Goal: Task Accomplishment & Management: Manage account settings

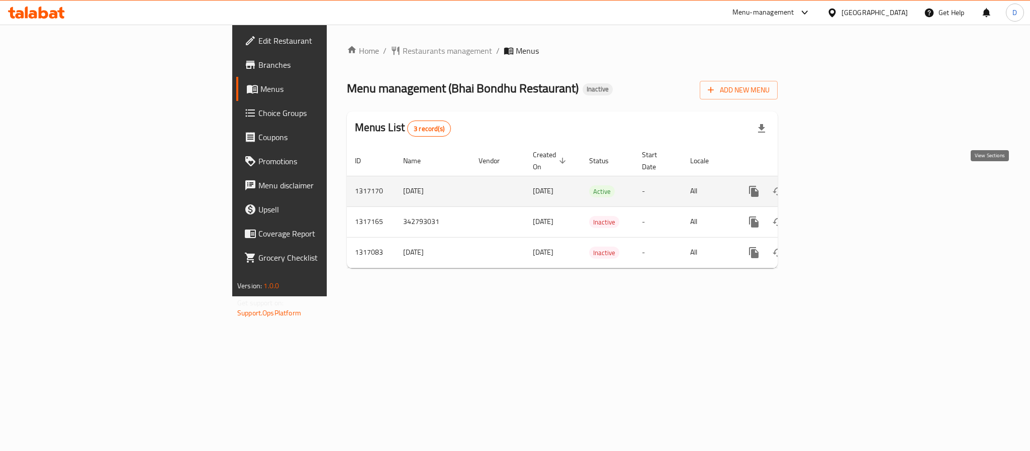
click at [832, 185] on icon "enhanced table" at bounding box center [826, 191] width 12 height 12
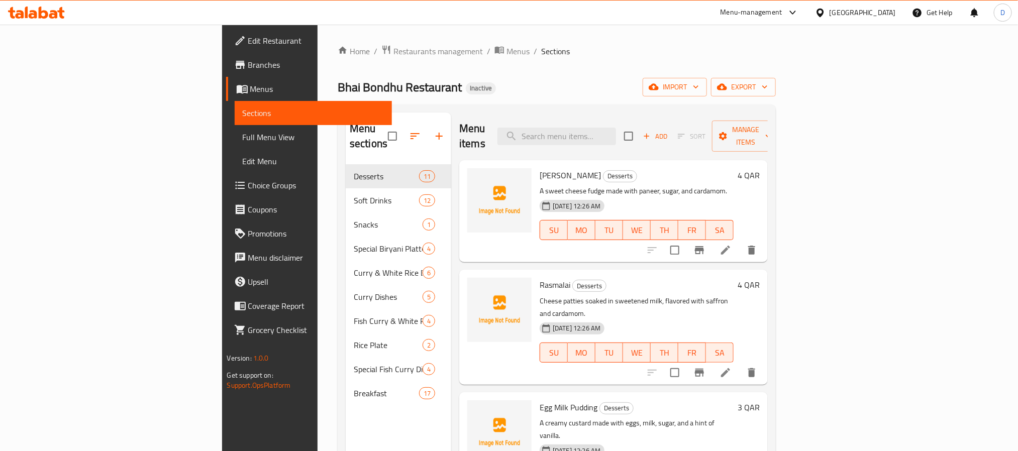
click at [243, 136] on span "Full Menu View" at bounding box center [313, 137] width 141 height 12
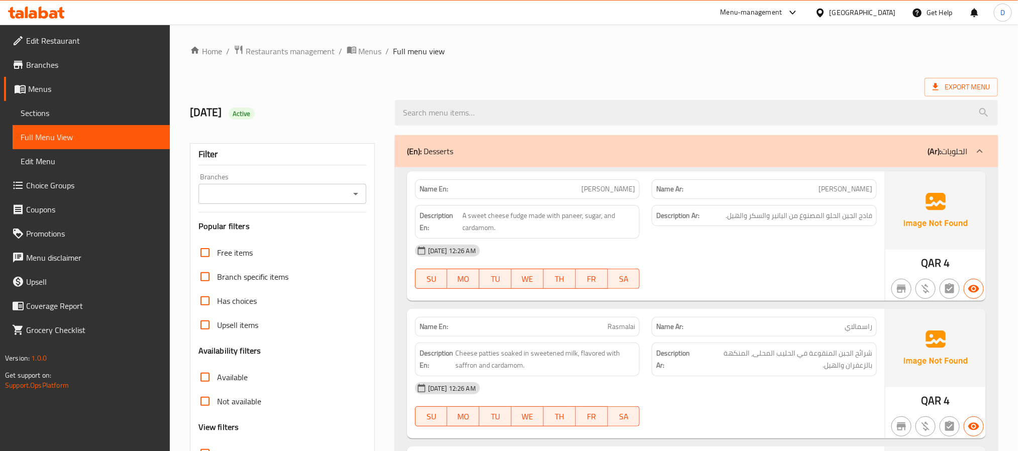
click at [724, 273] on div "14-10-2025 12:26 AM SU MO TU WE TH FR SA" at bounding box center [646, 267] width 474 height 56
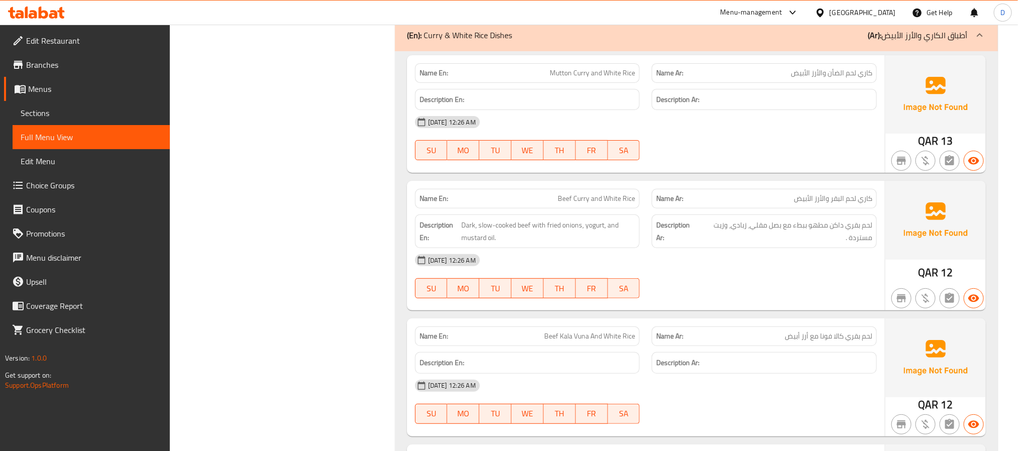
click at [736, 166] on div "14-10-2025 12:26 AM SU MO TU WE TH FR SA" at bounding box center [646, 138] width 474 height 56
click at [620, 204] on span "Beef Curry and White Rice" at bounding box center [596, 198] width 77 height 11
copy span "Beef Curry and White Rice"
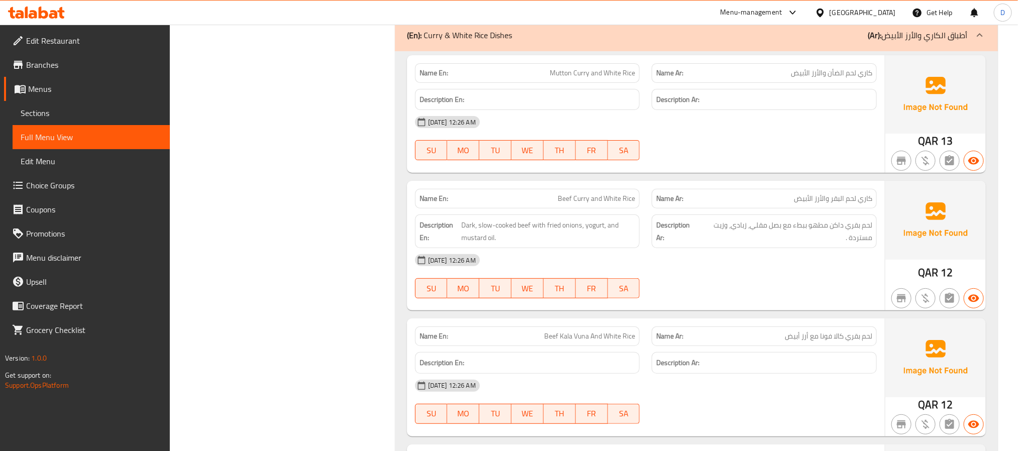
click at [766, 304] on div at bounding box center [764, 298] width 237 height 12
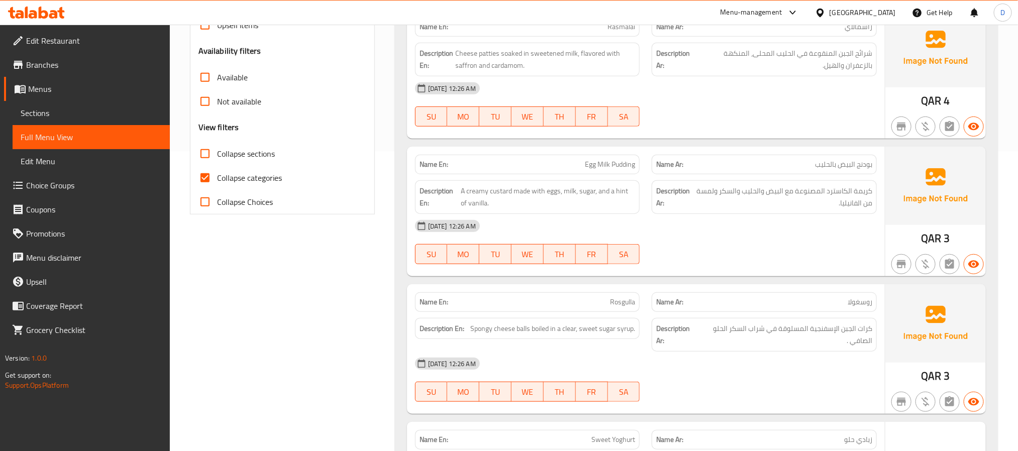
scroll to position [301, 0]
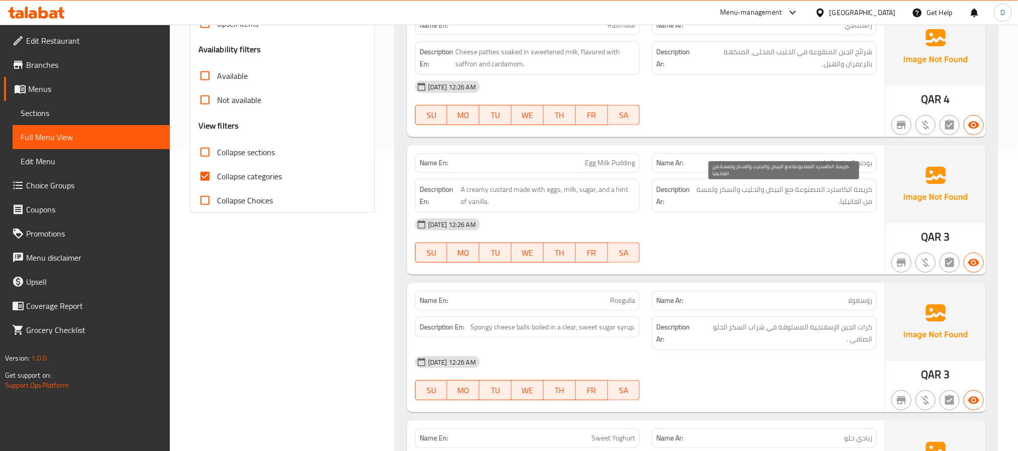
click at [772, 208] on span "كريمة الكاسترد المصنوعة مع البيض والحليب والسكر ولمسة من الفانيليا." at bounding box center [783, 195] width 177 height 25
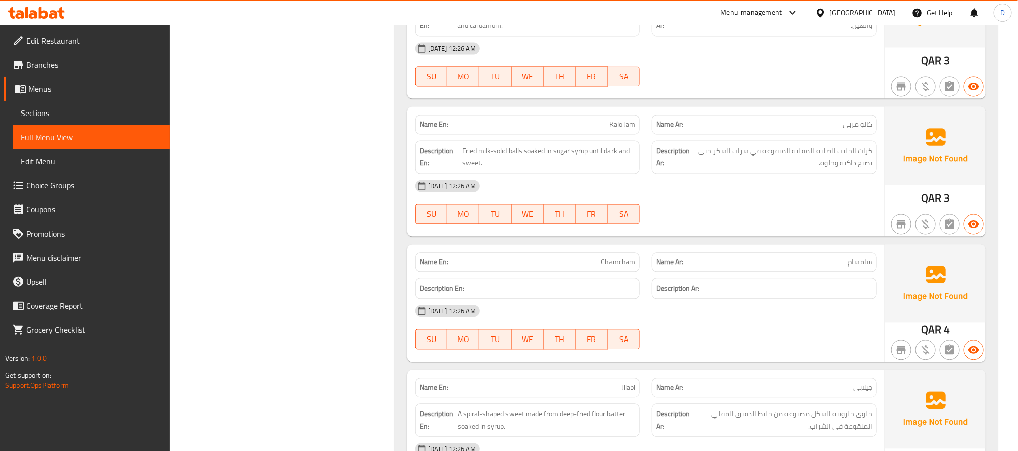
scroll to position [1055, 0]
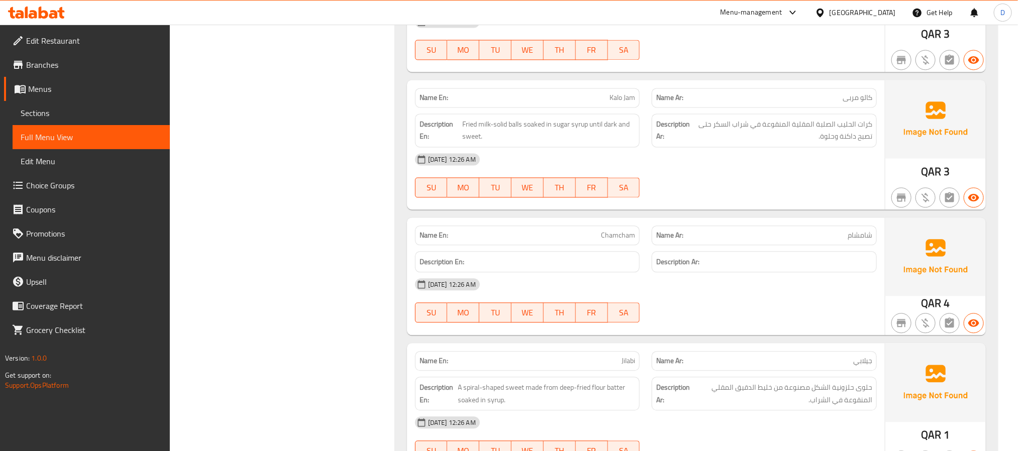
click at [620, 235] on div "Name En: Chamcham" at bounding box center [527, 236] width 225 height 20
copy span "Chamcham"
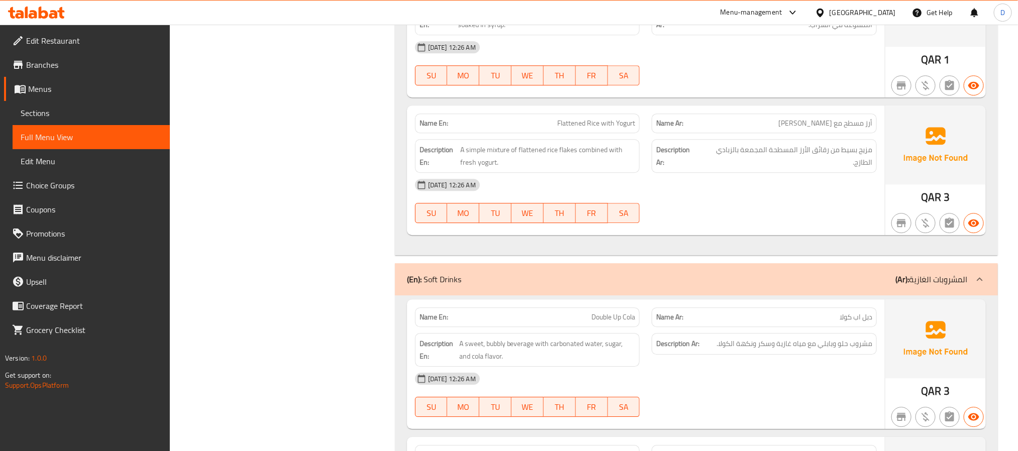
scroll to position [1432, 0]
click at [701, 212] on div "14-10-2025 12:26 AM SU MO TU WE TH FR SA" at bounding box center [646, 199] width 474 height 56
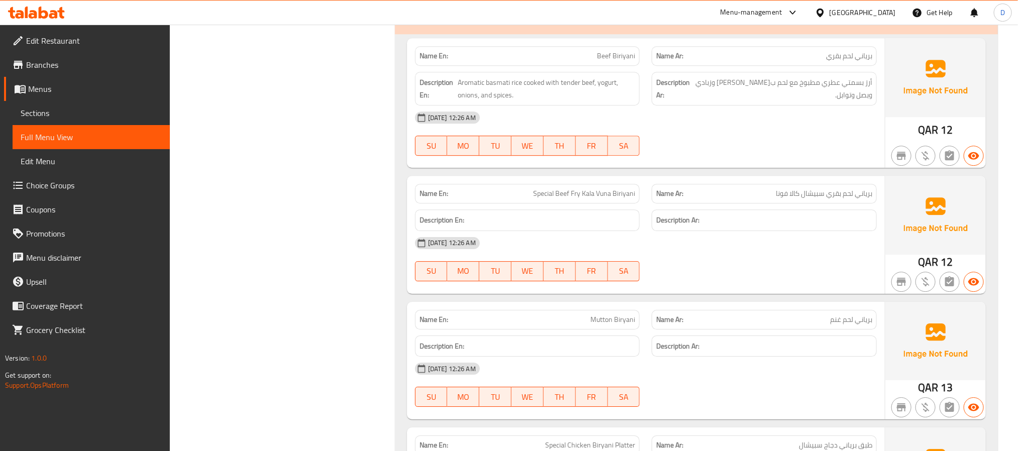
scroll to position [3618, 0]
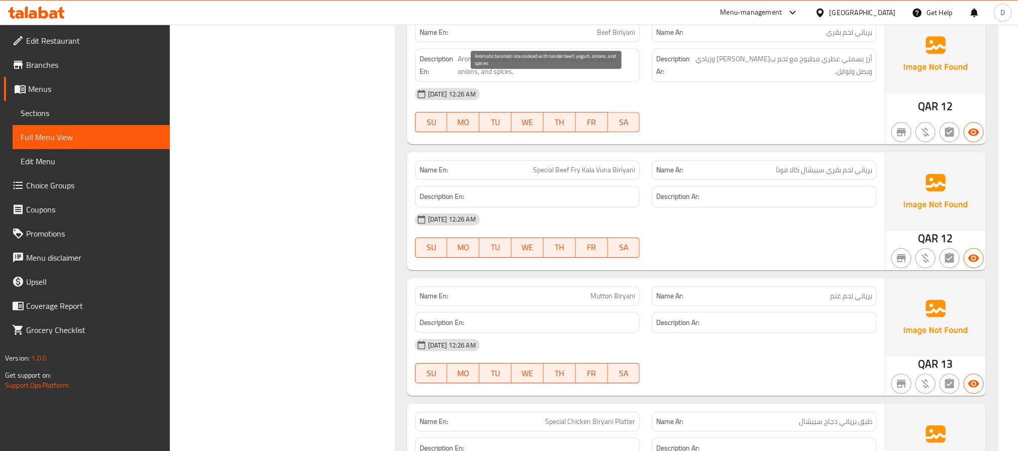
click at [540, 77] on span "Aromatic basmati rice cooked with tender beef, yogurt, onions, and spices." at bounding box center [546, 65] width 177 height 25
copy span "Aromatic basmati rice cooked with tender beef, yogurt, onions, and spices."
click at [751, 231] on div "14-10-2025 12:26 AM" at bounding box center [646, 220] width 474 height 24
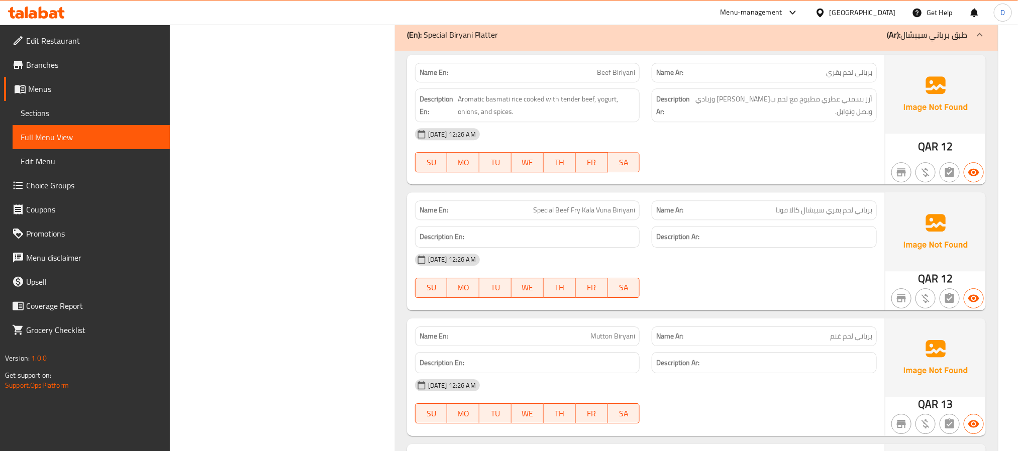
scroll to position [3542, 0]
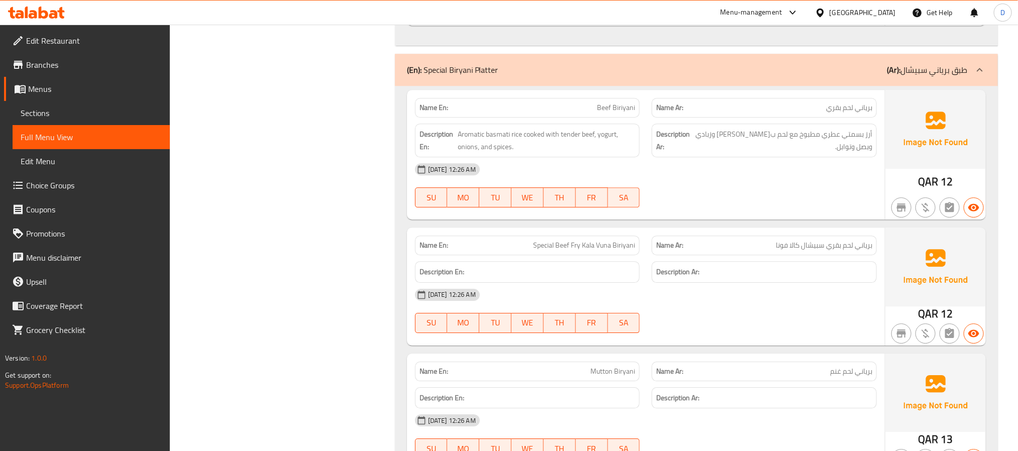
click at [763, 210] on div "14-10-2025 12:26 AM SU MO TU WE TH FR SA" at bounding box center [646, 185] width 474 height 56
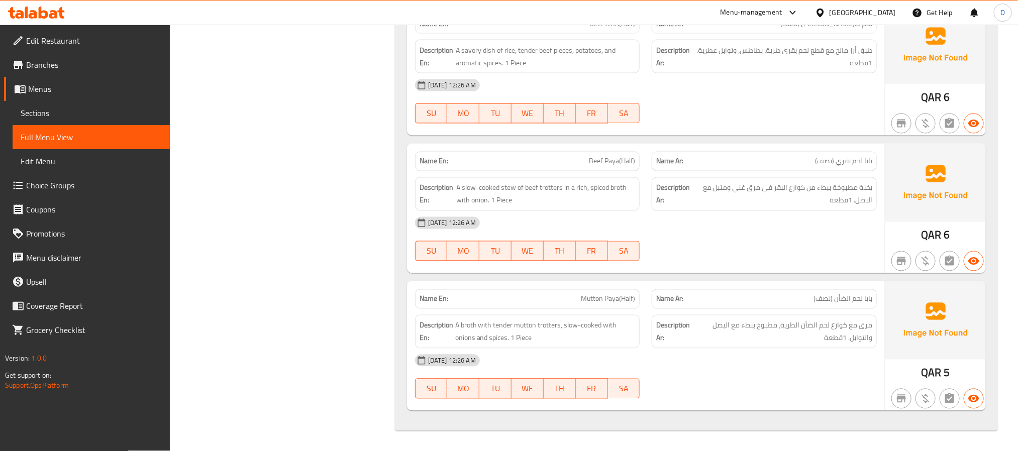
scroll to position [9147, 0]
click at [743, 380] on div "14-10-2025 12:26 AM SU MO TU WE TH FR SA" at bounding box center [646, 377] width 474 height 56
click at [711, 350] on div "14-10-2025 12:26 AM" at bounding box center [646, 361] width 474 height 24
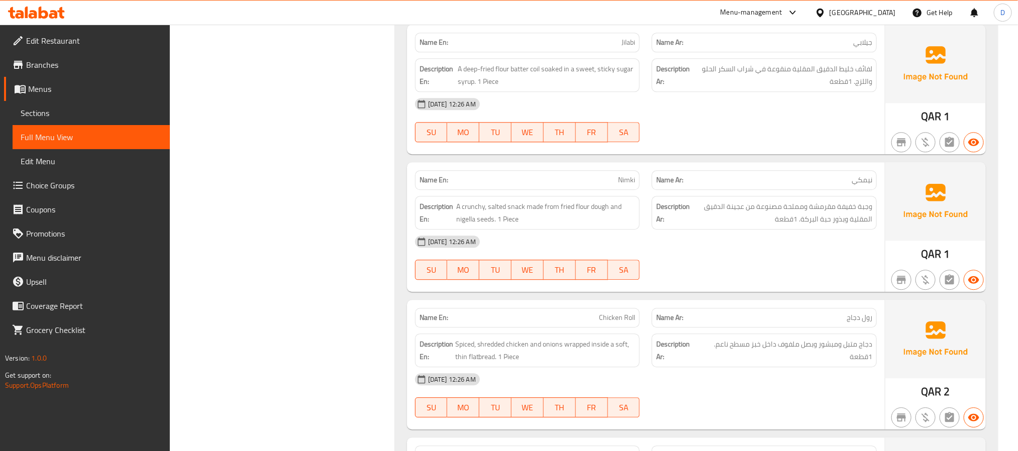
click at [808, 286] on div at bounding box center [764, 280] width 237 height 12
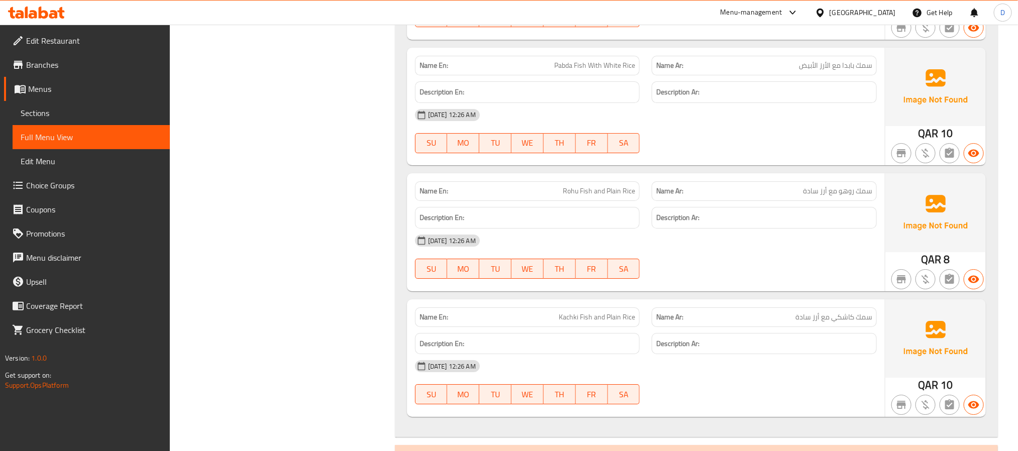
click at [775, 285] on div "14-10-2025 12:26 AM SU MO TU WE TH FR SA" at bounding box center [646, 257] width 474 height 56
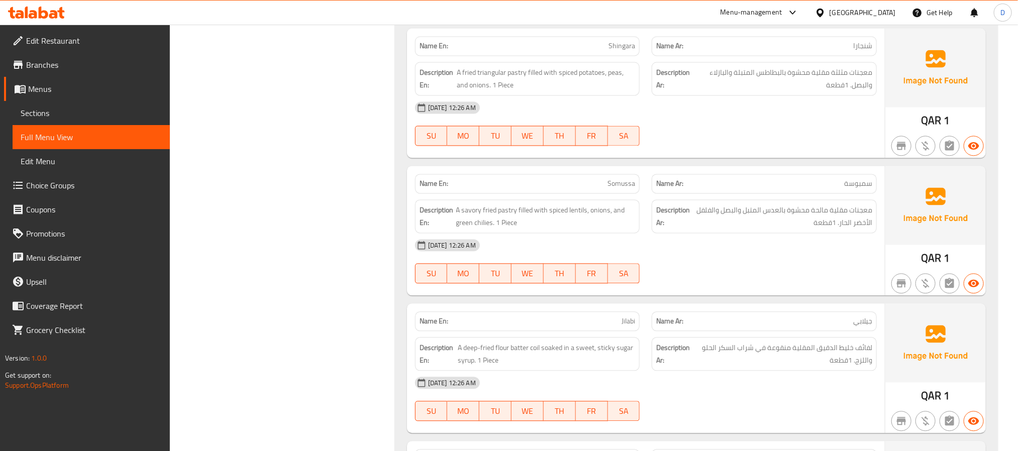
click at [772, 257] on div "14-10-2025 12:26 AM" at bounding box center [646, 245] width 474 height 24
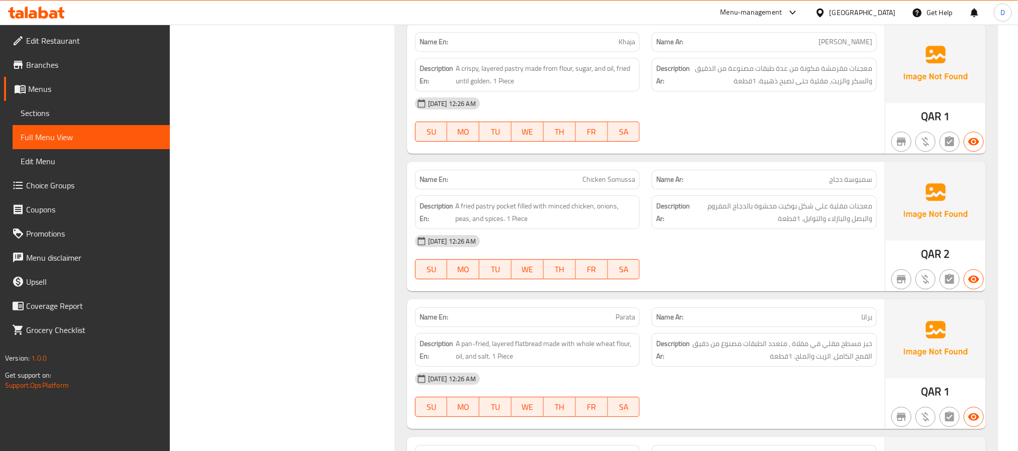
click at [725, 253] on div "14-10-2025 12:26 AM" at bounding box center [646, 241] width 474 height 24
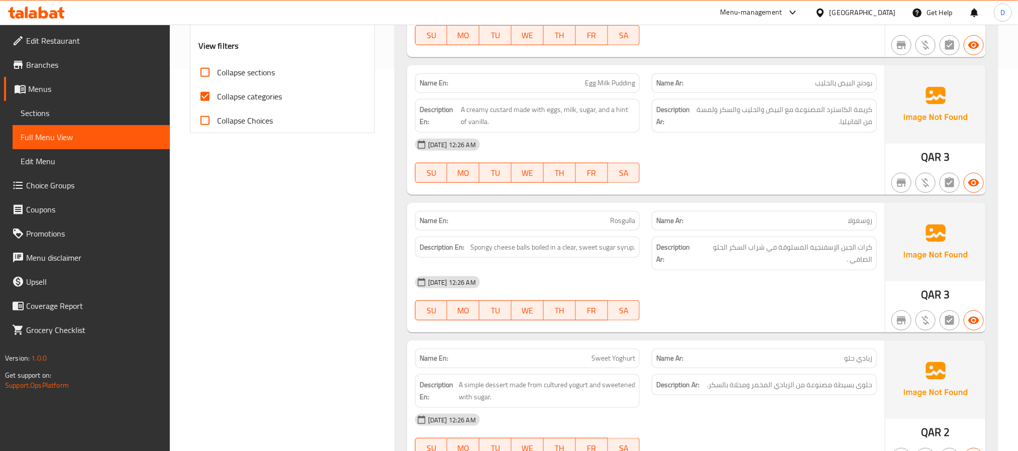
scroll to position [142, 0]
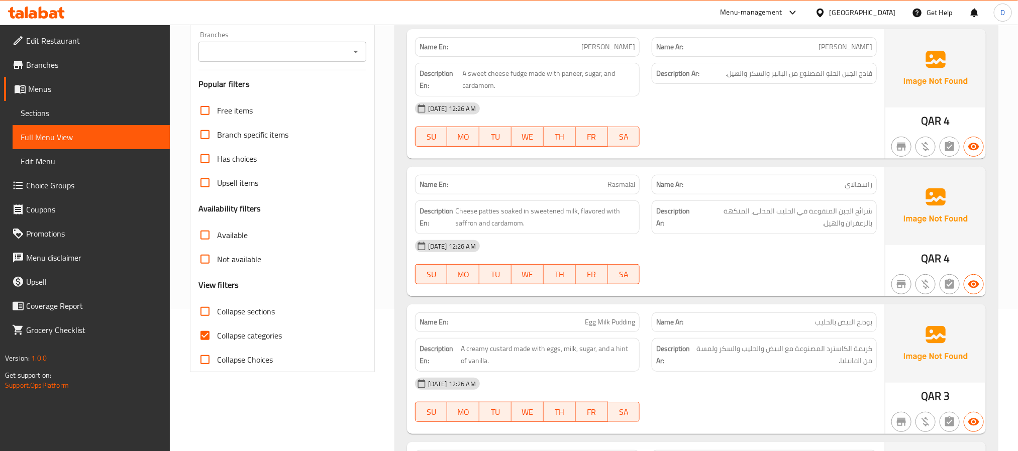
click at [281, 334] on span "Collapse categories" at bounding box center [249, 336] width 65 height 12
click at [217, 334] on input "Collapse categories" at bounding box center [205, 336] width 24 height 24
checkbox input "false"
click at [717, 261] on div "14-10-2025 12:26 AM SU MO TU WE TH FR SA" at bounding box center [646, 262] width 474 height 56
click at [695, 270] on div "14-10-2025 12:26 AM SU MO TU WE TH FR SA" at bounding box center [646, 262] width 474 height 56
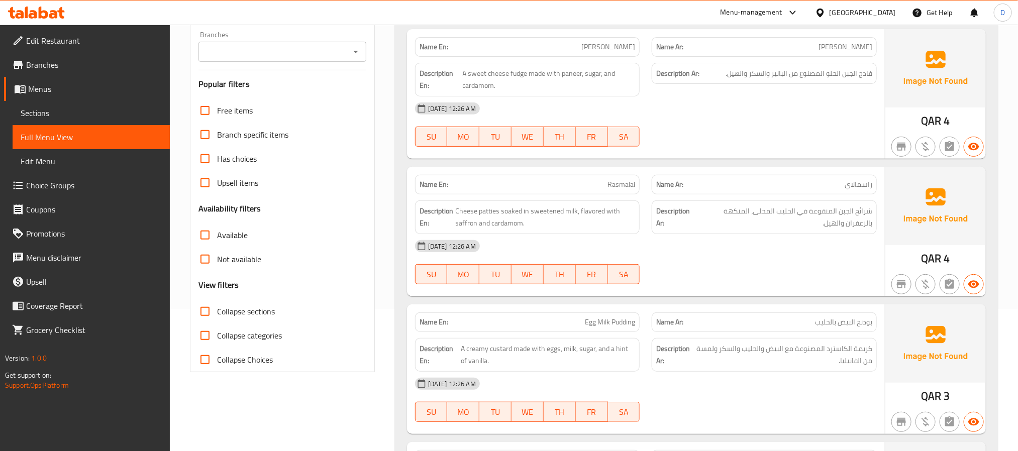
click at [745, 247] on div "14-10-2025 12:26 AM" at bounding box center [646, 246] width 474 height 24
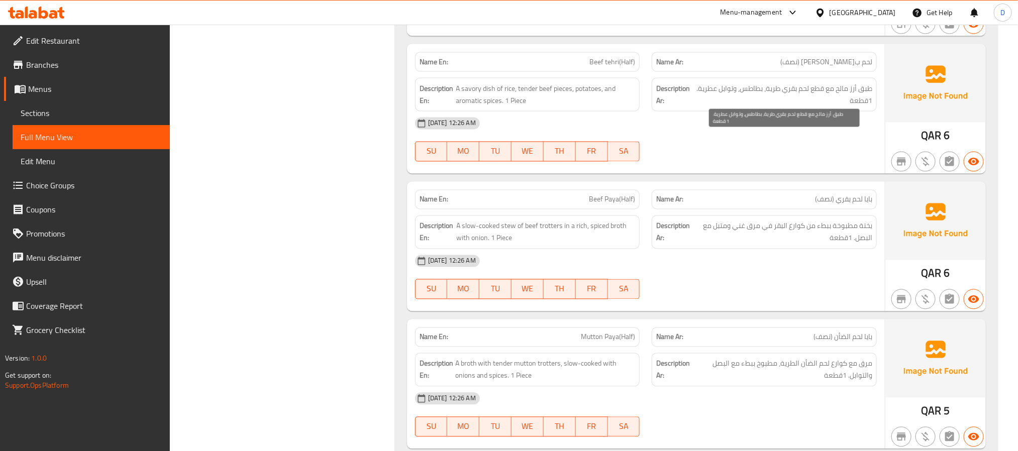
scroll to position [9147, 0]
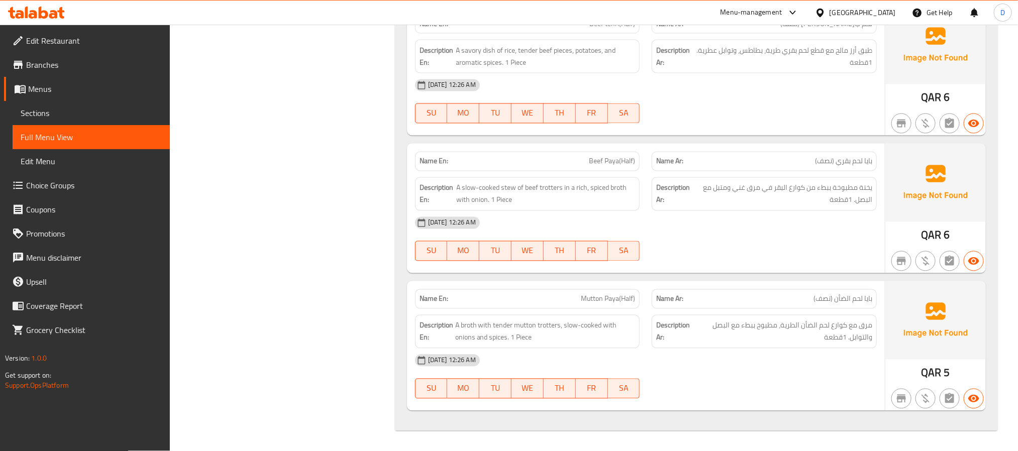
click at [781, 211] on div "14-10-2025 12:26 AM" at bounding box center [646, 223] width 474 height 24
drag, startPoint x: 780, startPoint y: 210, endPoint x: 854, endPoint y: 247, distance: 82.7
click at [854, 247] on div "14-10-2025 12:26 AM SU MO TU WE TH FR SA" at bounding box center [646, 239] width 474 height 56
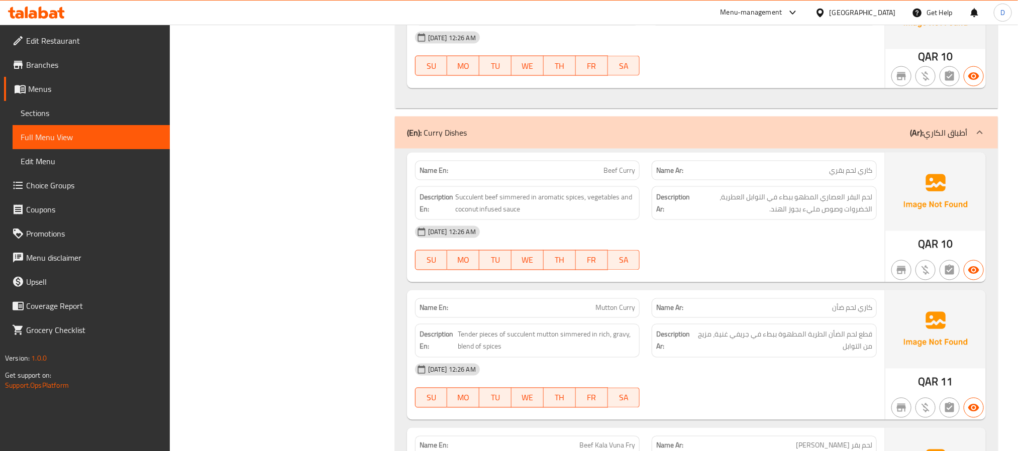
click at [793, 276] on div at bounding box center [764, 270] width 237 height 12
click at [727, 276] on div "14-10-2025 12:26 AM SU MO TU WE TH FR SA" at bounding box center [646, 248] width 474 height 56
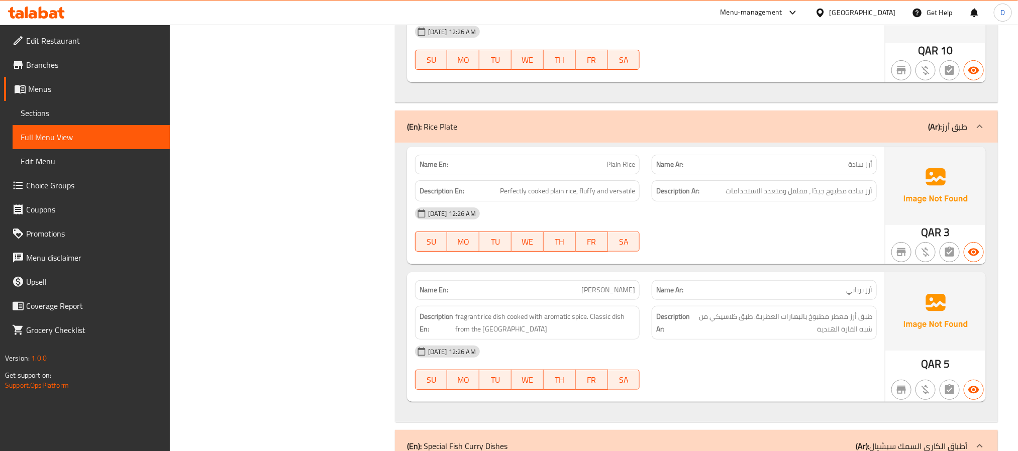
click at [711, 258] on div "14-10-2025 12:26 AM SU MO TU WE TH FR SA" at bounding box center [646, 229] width 474 height 56
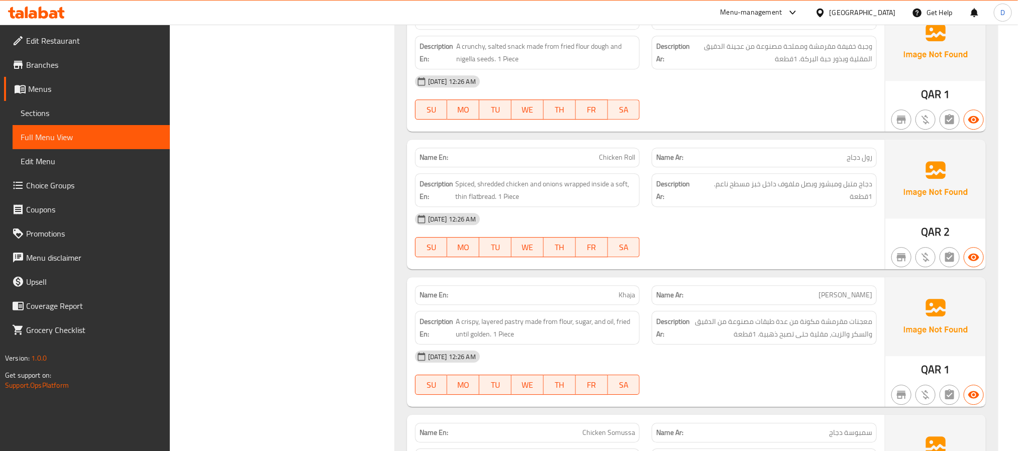
click at [680, 263] on div at bounding box center [764, 257] width 237 height 12
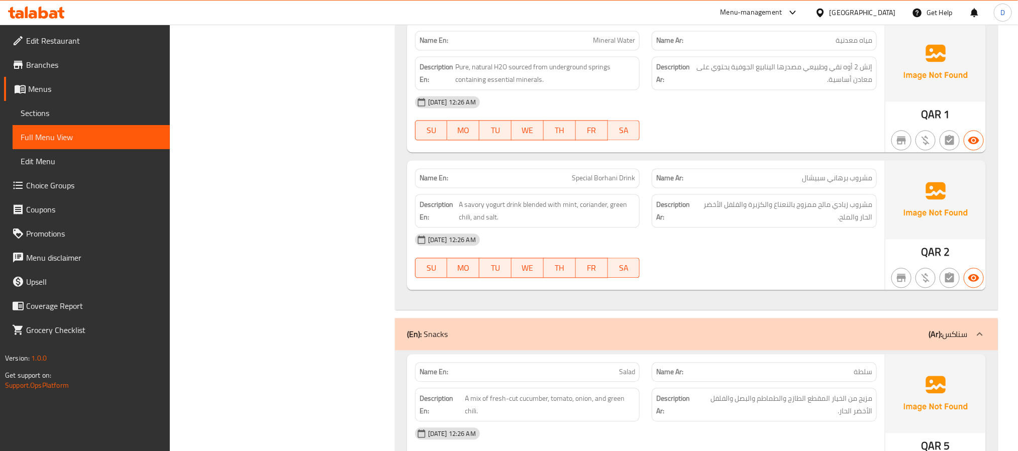
scroll to position [7169, 0]
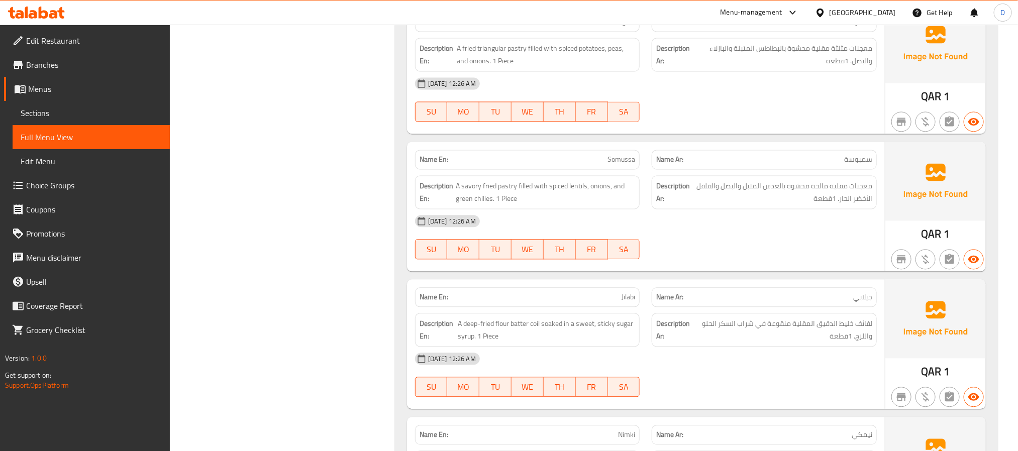
click at [766, 265] on div "14-10-2025 12:26 AM SU MO TU WE TH FR SA" at bounding box center [646, 237] width 474 height 56
click at [741, 265] on div at bounding box center [764, 259] width 237 height 12
click at [778, 265] on div "14-10-2025 12:26 AM SU MO TU WE TH FR SA" at bounding box center [646, 237] width 474 height 56
click at [715, 265] on div "14-10-2025 12:26 AM SU MO TU WE TH FR SA" at bounding box center [646, 237] width 474 height 56
click at [751, 265] on div "14-10-2025 12:26 AM SU MO TU WE TH FR SA" at bounding box center [646, 237] width 474 height 56
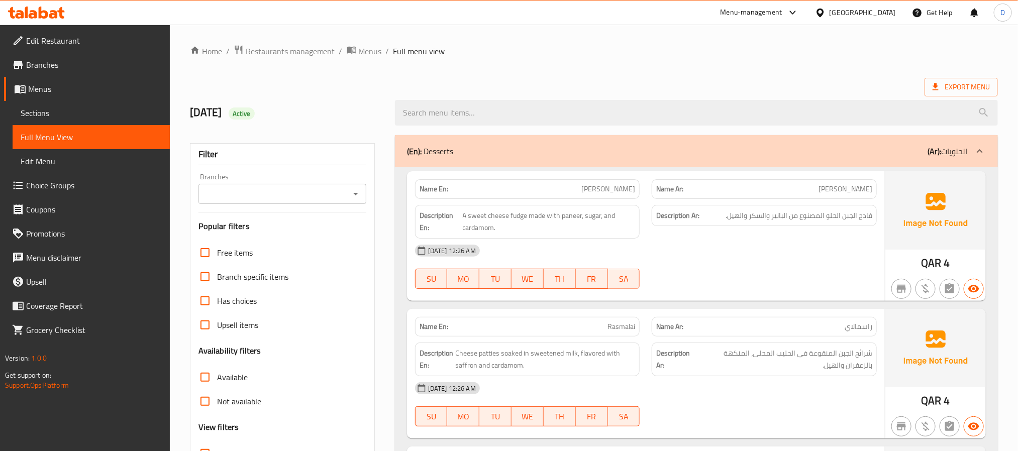
click at [58, 109] on span "Sections" at bounding box center [91, 113] width 141 height 12
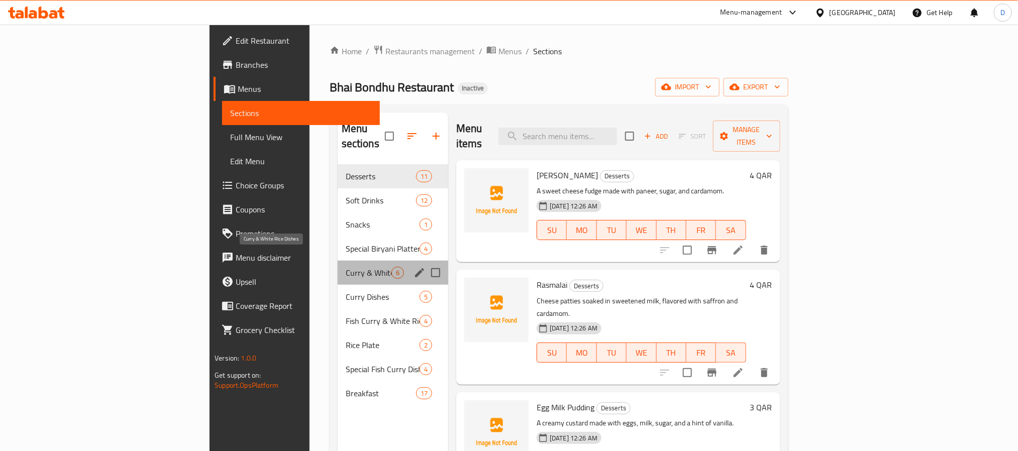
click at [346, 267] on span "Curry & White Rice Dishes" at bounding box center [369, 273] width 46 height 12
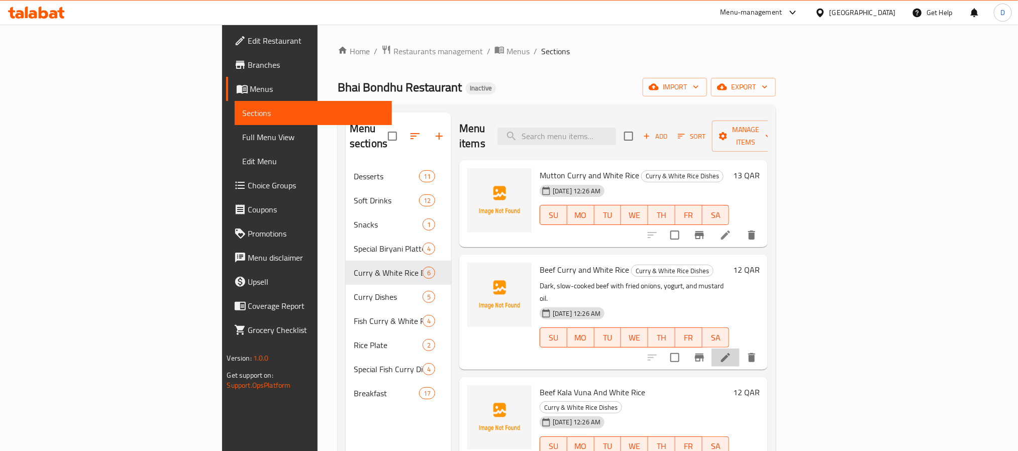
click at [740, 349] on li at bounding box center [725, 358] width 28 height 18
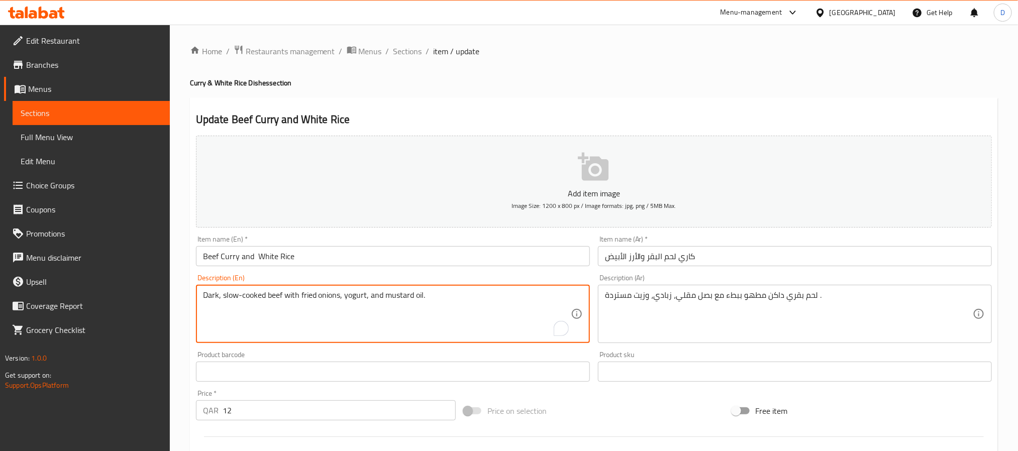
paste textarea "Salad And Dal"
type textarea "Dark, slow-cooked beef with fried onions, yogurt, and mustard oil. Salad And Dal"
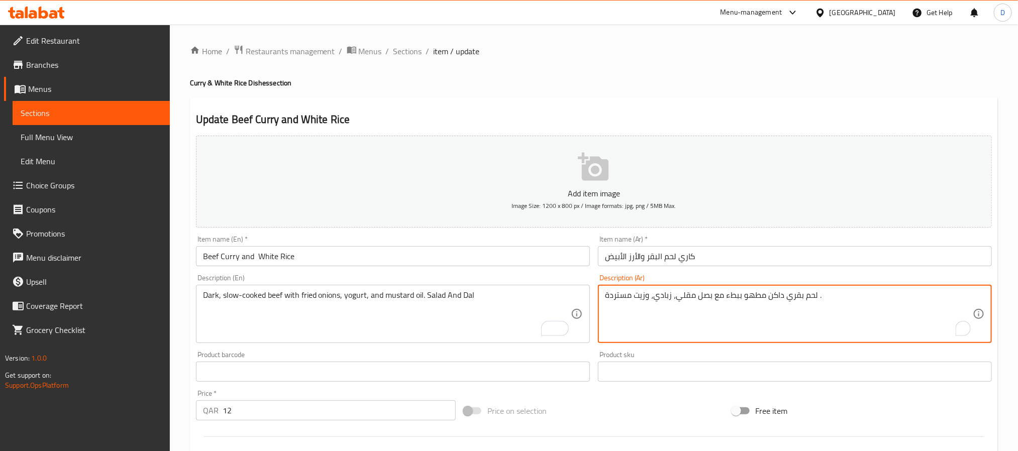
paste textarea "سلطة ودال"
type textarea "لحم بقري داكن مطهو ببطء مع بصل مقلي، زبادي، وزيت مستردة .سلطة ودال"
click at [830, 248] on input "كاري لحم البقر والأرز الأبيض" at bounding box center [795, 256] width 394 height 20
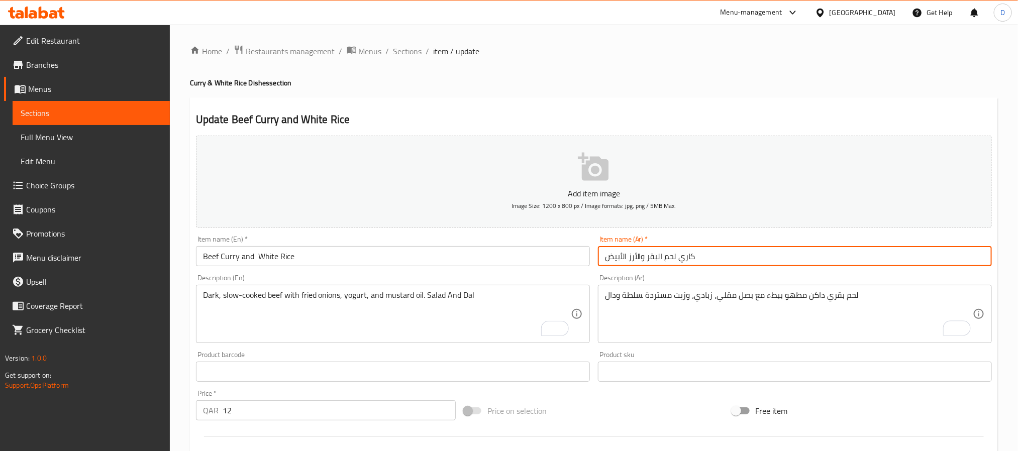
click at [421, 52] on ol "Home / Restaurants management / Menus / Sections / item / update" at bounding box center [594, 51] width 808 height 13
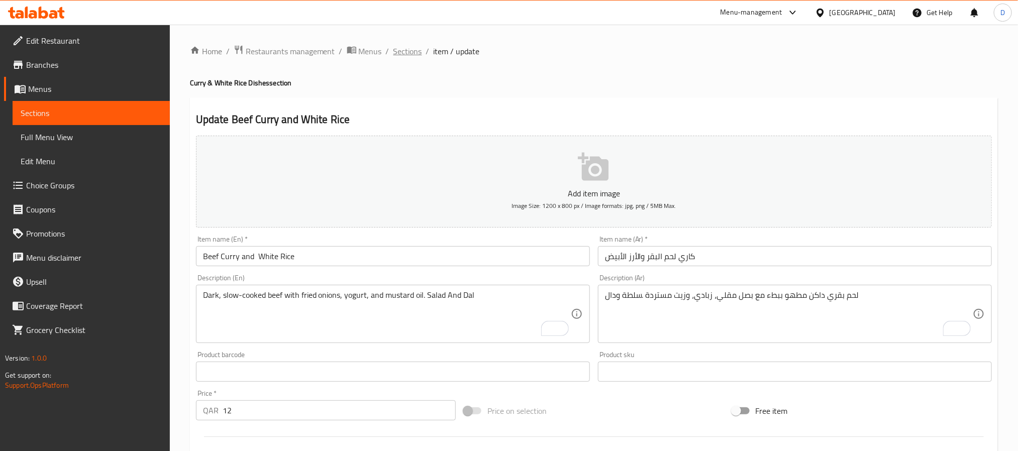
click at [412, 49] on span "Sections" at bounding box center [407, 51] width 29 height 12
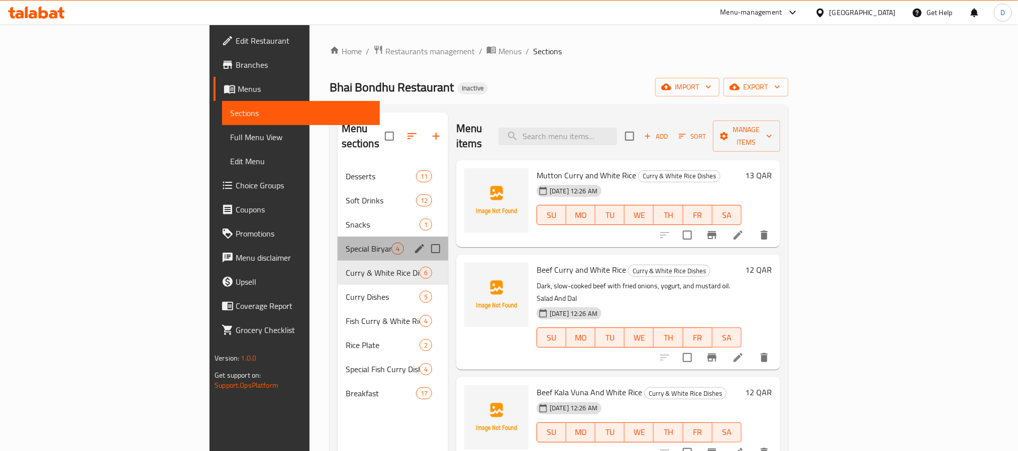
click at [338, 237] on div "Special Biryani Platter 4" at bounding box center [393, 249] width 111 height 24
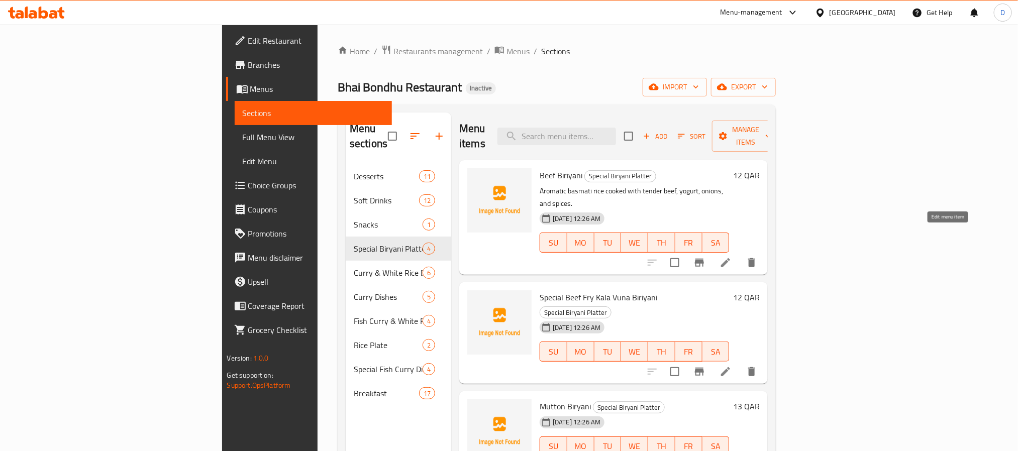
click at [732, 257] on icon at bounding box center [726, 263] width 12 height 12
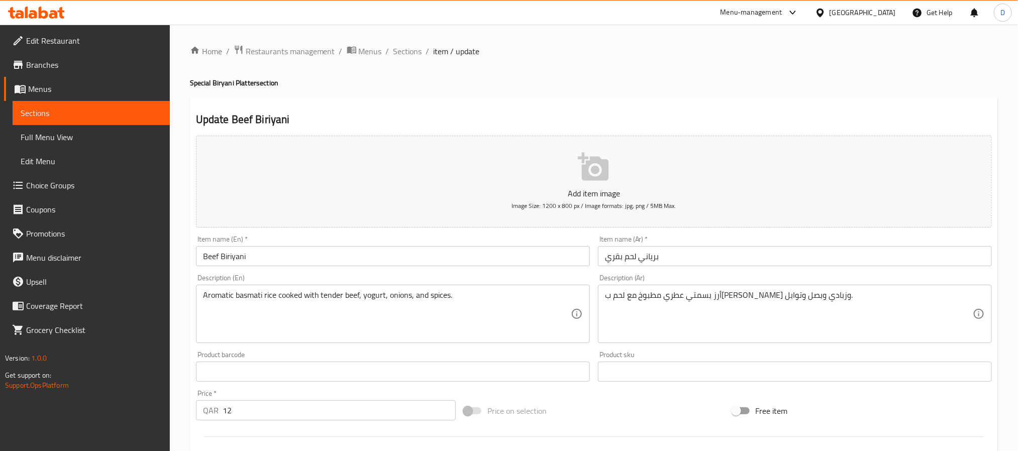
click at [524, 302] on textarea "Aromatic basmati rice cooked with tender beef, yogurt, onions, and spices." at bounding box center [387, 314] width 368 height 48
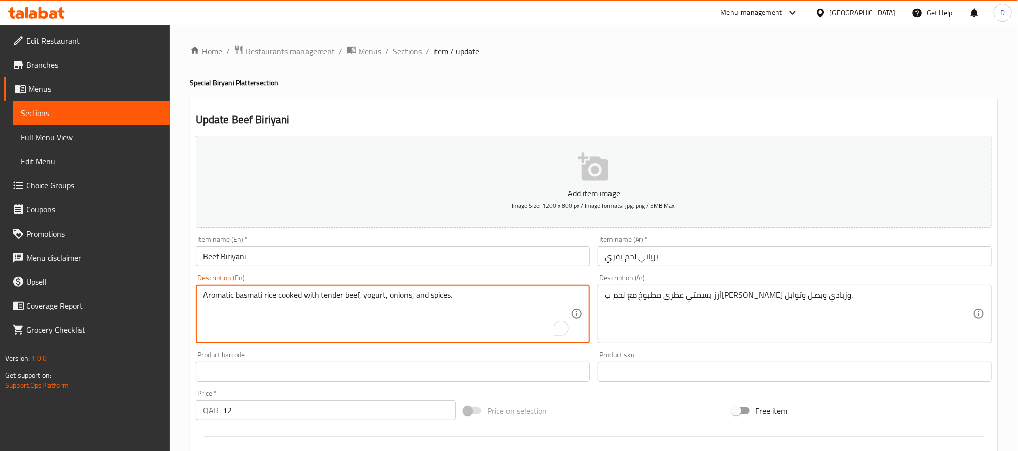
click at [524, 302] on textarea "Aromatic basmati rice cooked with tender beef, yogurt, onions, and spices." at bounding box center [387, 314] width 368 height 48
paste textarea "Rice layered with slow-cooked dark beef curry, onions, and spices."
type textarea "Rice layered with slow-cooked dark beef curry, onions, and spices."
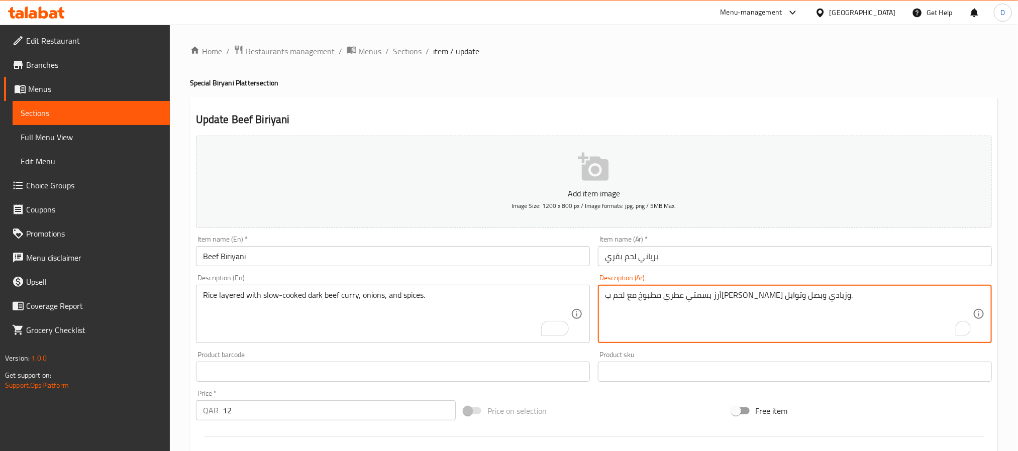
click at [698, 303] on textarea "أرز بسمتي عطري مطبوخ مع لحم بقري طري وزبادي وبصل وتوابل." at bounding box center [789, 314] width 368 height 48
paste textarea "مكون من طبقات من لحم البقر المطهو ​​ببطء مع الكاري والبصل وال"
click at [740, 250] on input "برياني لحم بقري" at bounding box center [795, 256] width 394 height 20
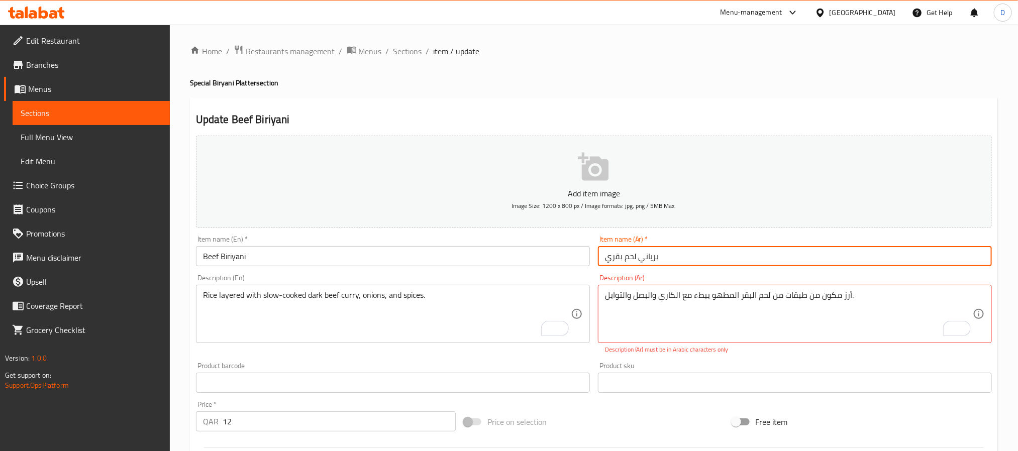
click at [834, 251] on input "برياني لحم بقري" at bounding box center [795, 256] width 394 height 20
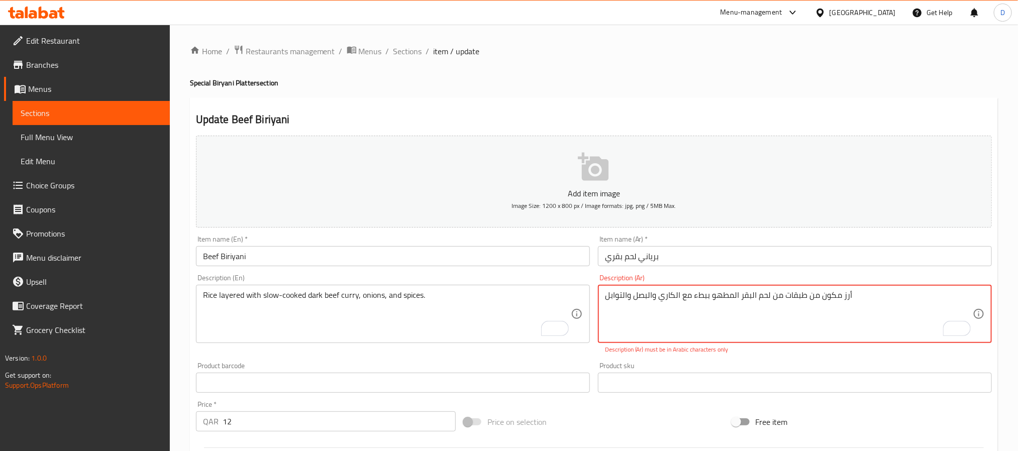
click at [747, 292] on textarea "أرز مكون من طبقات من لحم البقر المطهو ​​ببطء مع الكاري والبصل والتوابل" at bounding box center [789, 314] width 368 height 48
type textarea "أرز مكون من طبقات من لحم المطهو ​​ببطء مع الكاري والبصل والتوابل"
click at [848, 253] on input "برياني لحم بقري" at bounding box center [795, 256] width 394 height 20
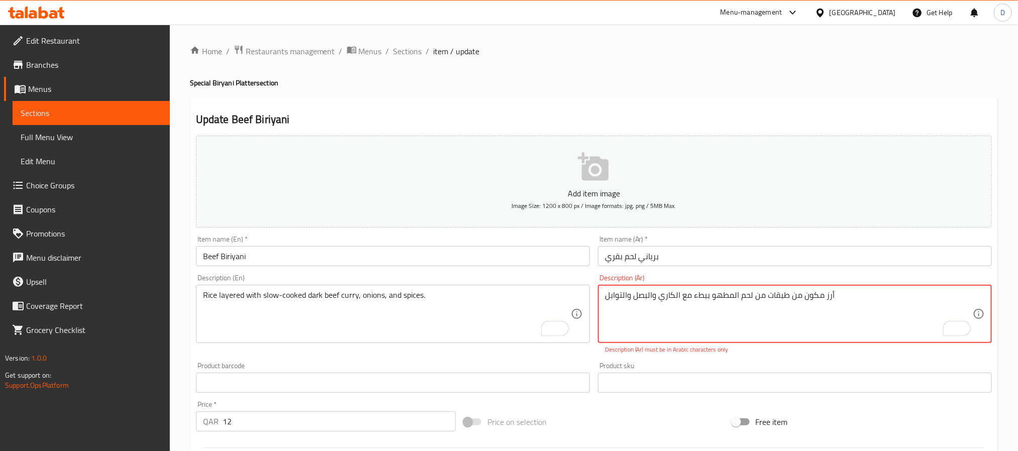
click at [849, 297] on textarea "أرز مكون من طبقات من لحم المطهو ​​ببطء مع الكاري والبصل والتوابل" at bounding box center [789, 314] width 368 height 48
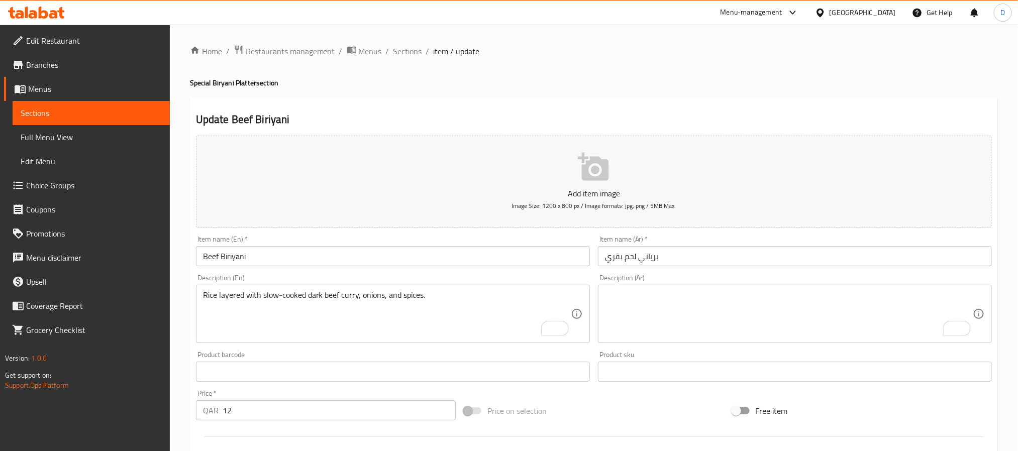
drag, startPoint x: 661, startPoint y: 297, endPoint x: 677, endPoint y: 281, distance: 23.4
click at [661, 297] on textarea "To enrich screen reader interactions, please activate Accessibility in Grammarl…" at bounding box center [789, 314] width 368 height 48
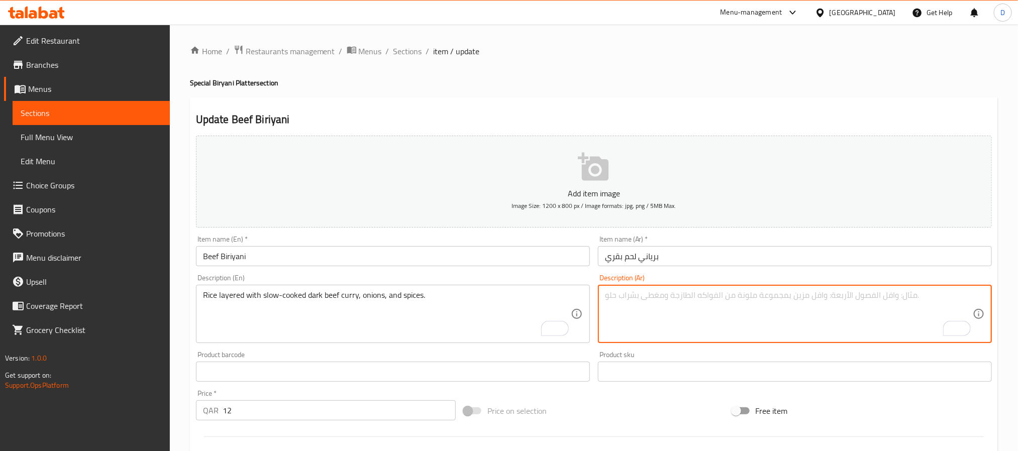
paste textarea "أرز مكون من طبقات من لحم البقر المطهو ​​ببطء مع الكاري والبصل والتوابل."
type textarea "أرز مكون من طبقات من لحم البقر المطهو ​​ببطء مع الكاري والبصل والتوابل."
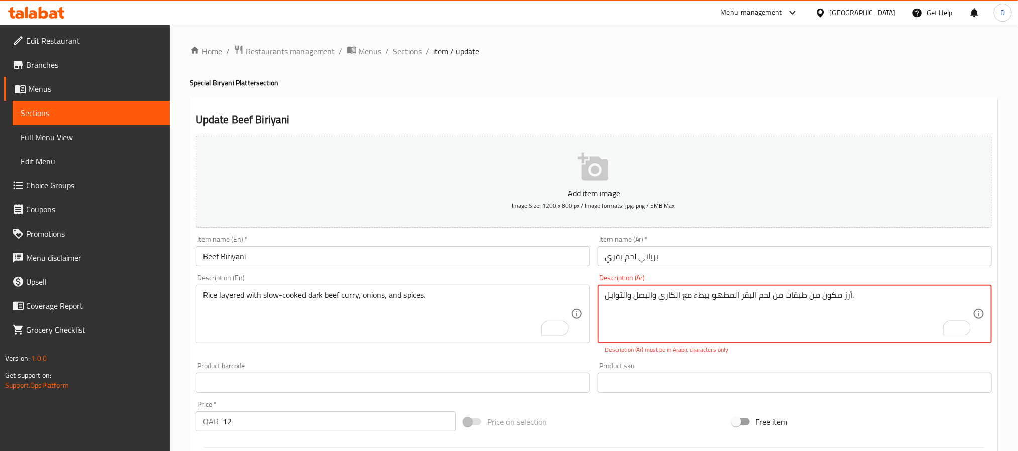
click at [762, 301] on textarea "أرز مكون من طبقات من لحم البقر المطهو ​​ببطء مع الكاري والبصل والتوابل." at bounding box center [789, 314] width 368 height 48
click at [648, 297] on textarea "أرز مكون من طبقات لحم بقري مطهو ببطء" at bounding box center [789, 314] width 368 height 48
click at [801, 300] on textarea "أرز مكون من طبقات لحم بقري بالكاري مطهو ببطء" at bounding box center [789, 314] width 368 height 48
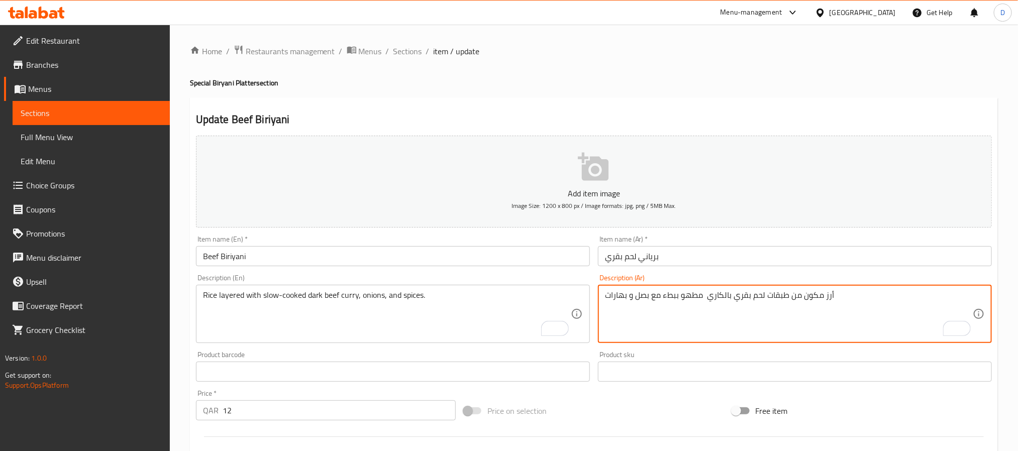
type textarea "أرز مكون من طبقات لحم بقري بالكاري مطهو ببطء مع بصل و بهارات"
click at [822, 263] on input "برياني لحم بقري" at bounding box center [795, 256] width 394 height 20
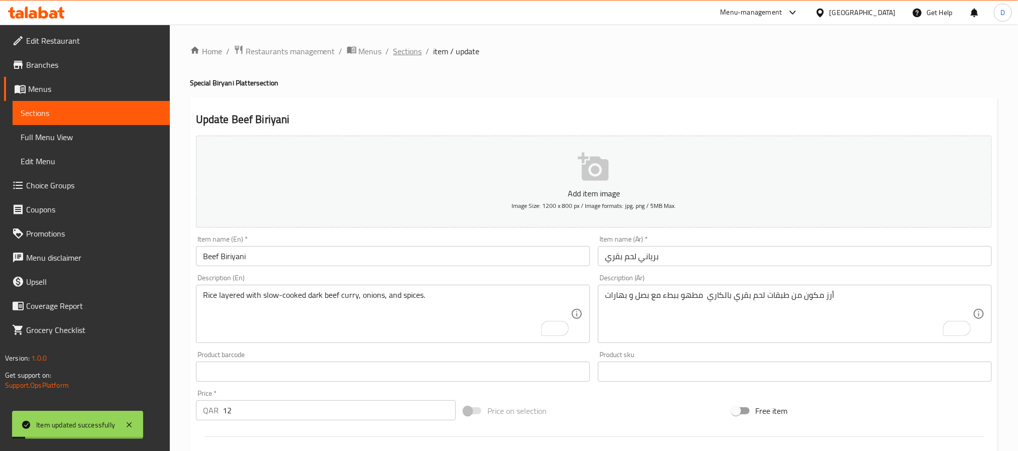
click at [407, 47] on span "Sections" at bounding box center [407, 51] width 29 height 12
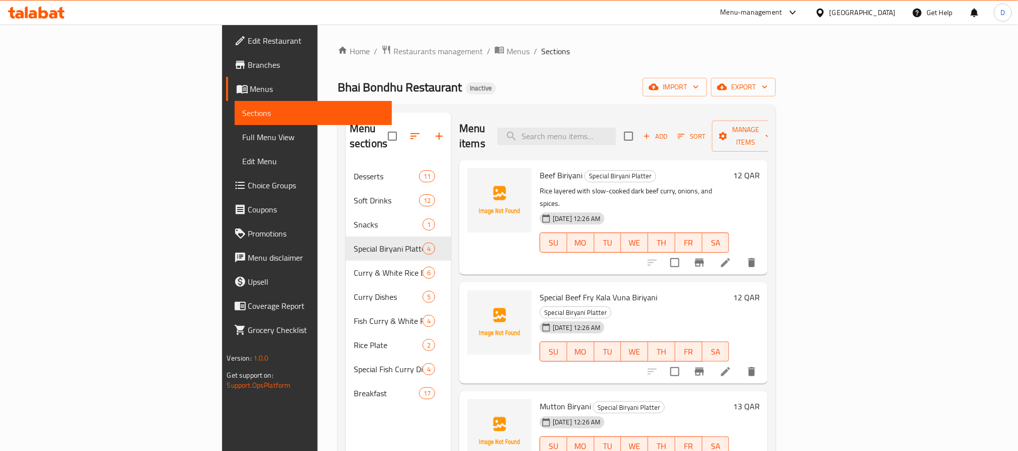
click at [740, 363] on li at bounding box center [725, 372] width 28 height 18
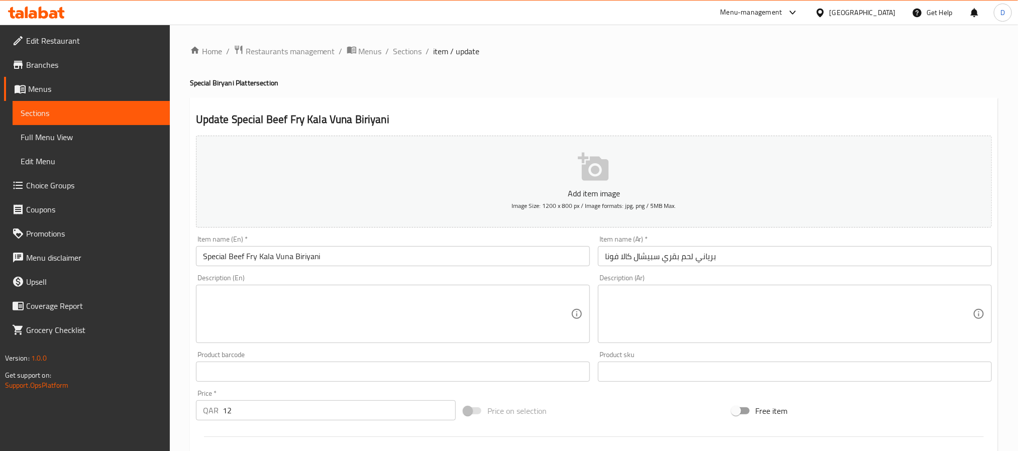
click at [490, 309] on textarea at bounding box center [387, 314] width 368 height 48
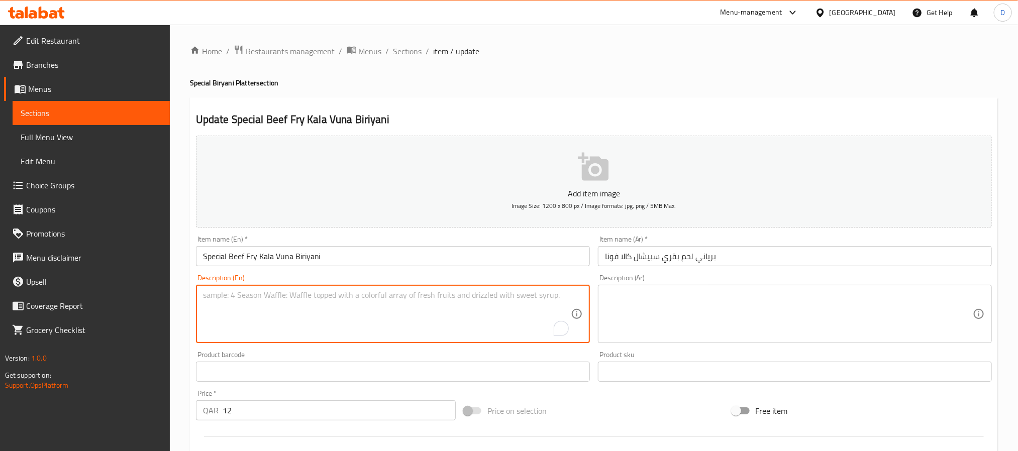
paste textarea "Fragrant rice dish made with goat meat, potatoes, spices, and yogurt."
type textarea "Fragrant rice dish made with goat meat, potatoes, spices, and yogurt."
click at [730, 322] on textarea at bounding box center [789, 314] width 368 height 48
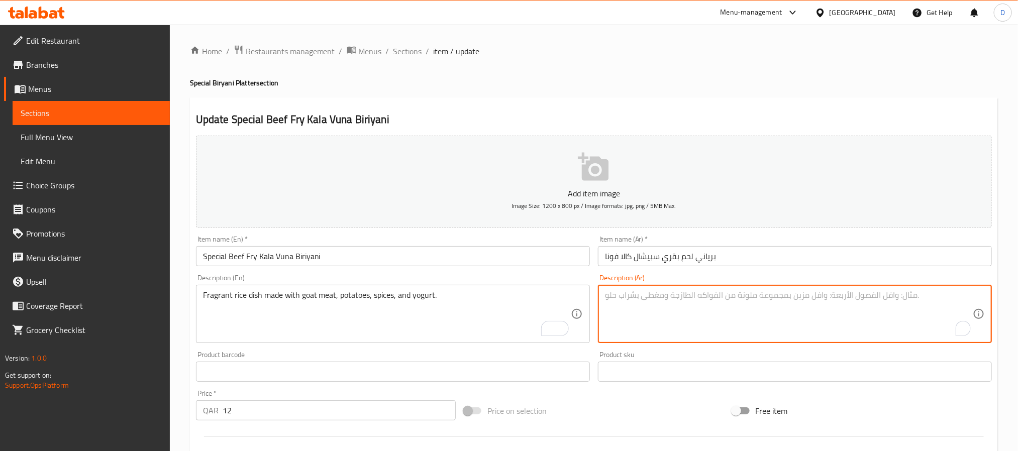
paste textarea "طبق أرز عطري مصنوع من لحم الماعز والبطاطس والتوابل والزبادي."
type textarea "طبق أرز عطري مصنوع من لحم الماعز والبطاطس والتوابل والزبادي."
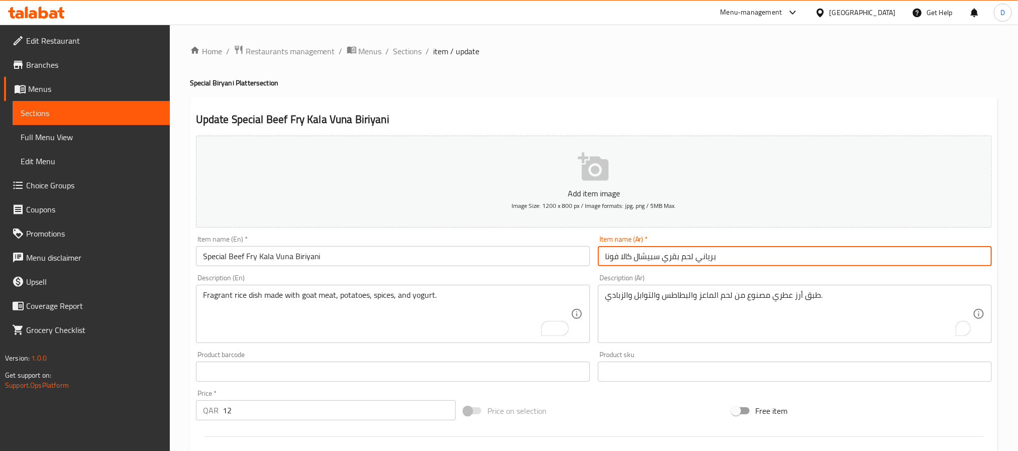
click at [788, 261] on input "برياني لحم بقري سبيشال كالا فونا" at bounding box center [795, 256] width 394 height 20
click at [404, 56] on span "Sections" at bounding box center [407, 51] width 29 height 12
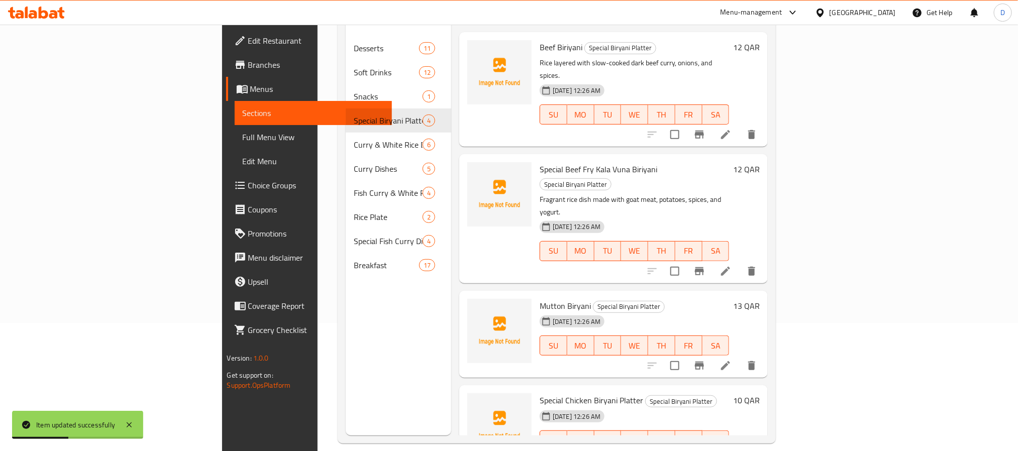
scroll to position [141, 0]
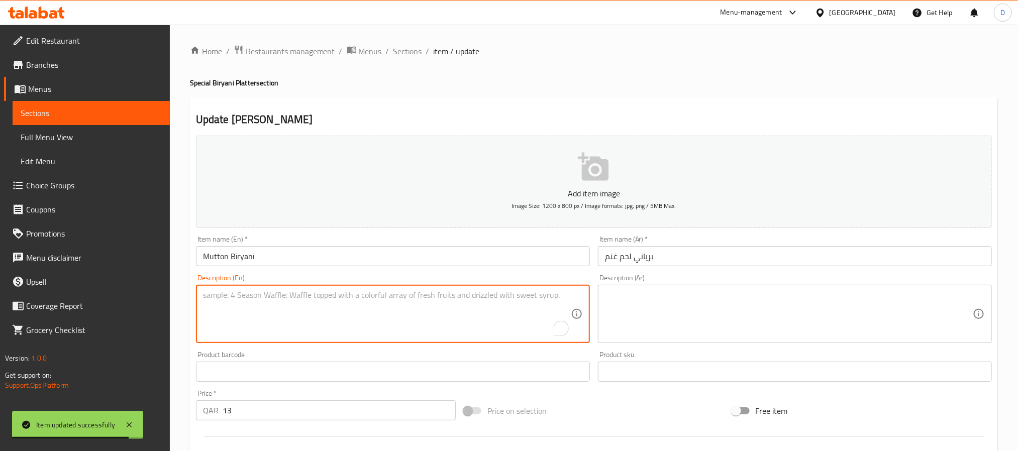
click at [480, 318] on textarea "To enrich screen reader interactions, please activate Accessibility in Grammarl…" at bounding box center [387, 314] width 368 height 48
paste textarea "Aromatic rice cooked with chicken pieces, potatoes, saffron, and mixed spices."
type textarea "Aromatic rice cooked with chicken pieces, potatoes, saffron, and mixed spices."
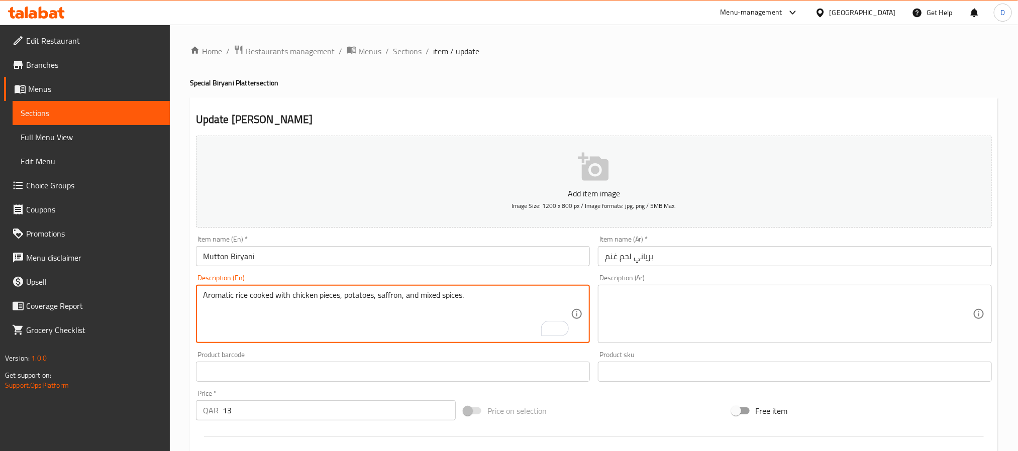
click at [704, 299] on textarea at bounding box center [789, 314] width 368 height 48
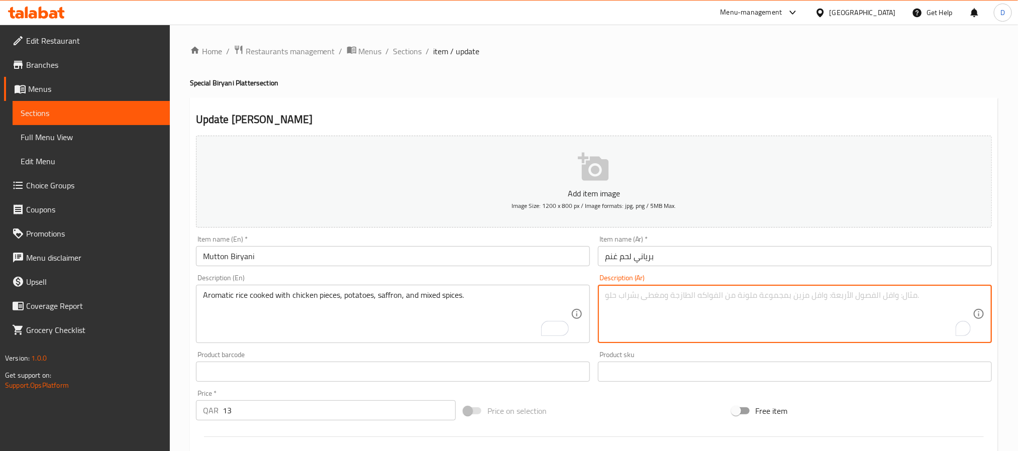
paste textarea "أرز عطري مطبوخ مع قطع الدجاج والبطاطس والزعفران والتوابل المختلطة."
type textarea "أرز عطري مطبوخ مع قطع الدجاج والبطاطس والزعفران والتوابل المختلطة."
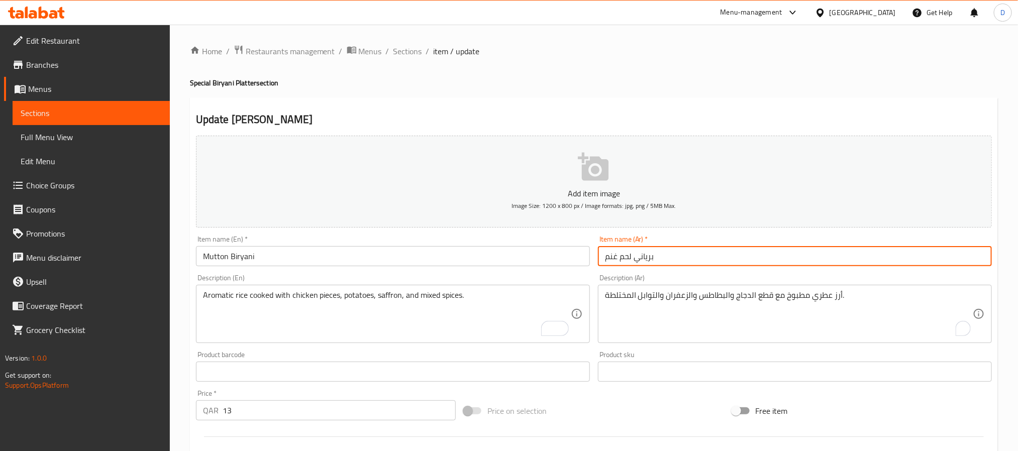
drag, startPoint x: 727, startPoint y: 256, endPoint x: 736, endPoint y: 257, distance: 9.1
click at [727, 256] on input "برياني لحم غنم" at bounding box center [795, 256] width 394 height 20
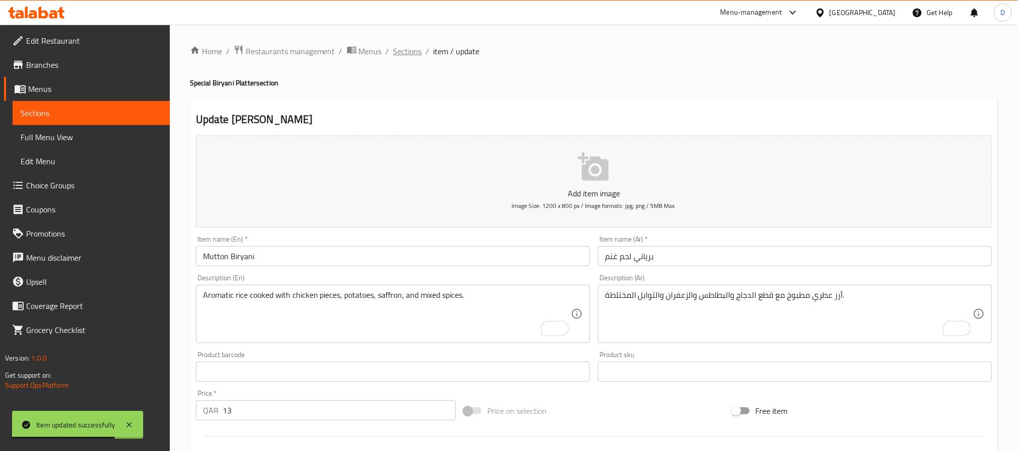
click at [401, 52] on span "Sections" at bounding box center [407, 51] width 29 height 12
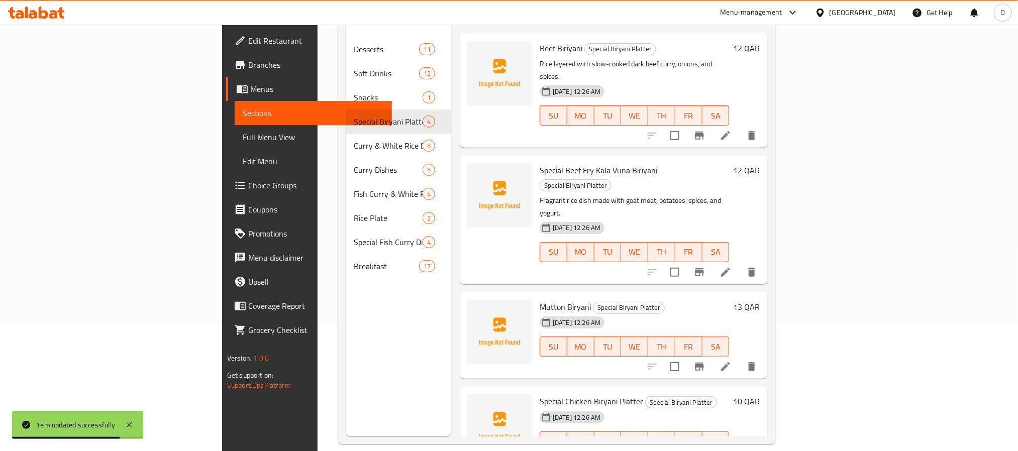
scroll to position [141, 0]
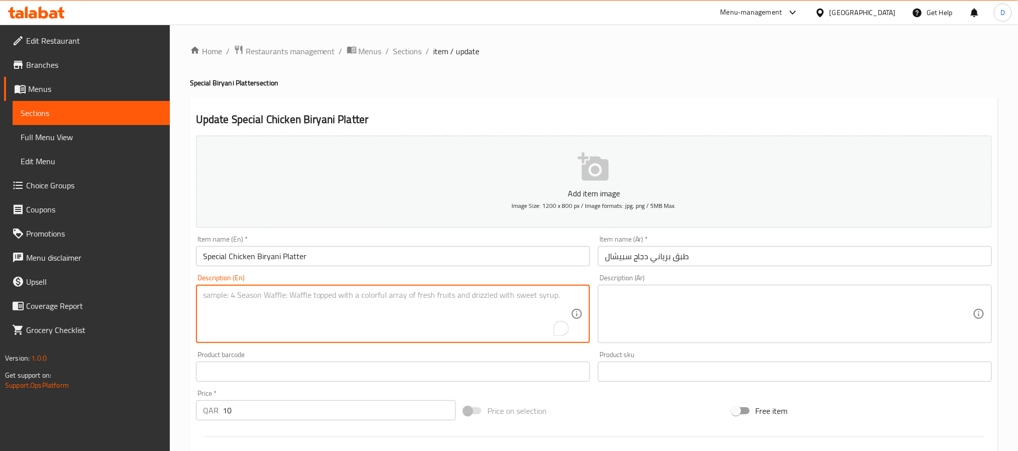
click at [353, 316] on textarea "To enrich screen reader interactions, please activate Accessibility in Grammarl…" at bounding box center [387, 314] width 368 height 48
paste textarea "Slow-cooked goat meat in a spiced gravy of onion and tomato."
type textarea "Slow-cooked goat meat in a spiced gravy of onion and tomato."
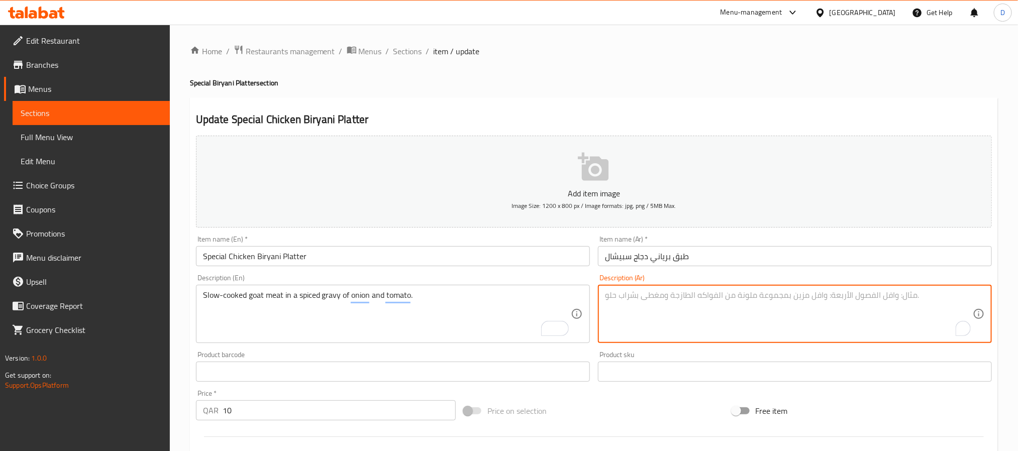
click at [732, 309] on textarea "To enrich screen reader interactions, please activate Accessibility in Grammarl…" at bounding box center [789, 314] width 368 height 48
paste textarea "لحم الماعز المطبوخ ببطء في مرق متبل بالبصل والطماطم."
type textarea "لحم الماعز المطبوخ ببطء في مرق متبل بالبصل والطماطم."
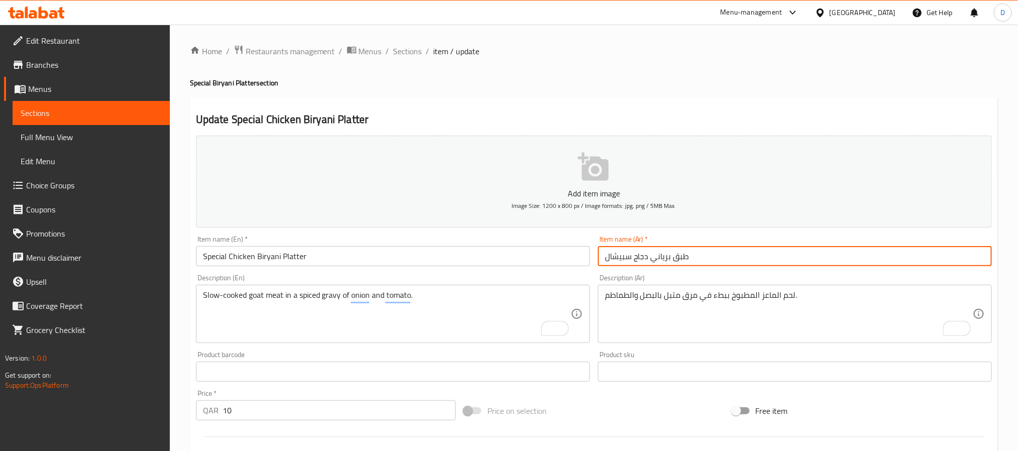
click at [733, 256] on input "طبق برياني دجاج سبيشال" at bounding box center [795, 256] width 394 height 20
click at [415, 50] on span "Sections" at bounding box center [407, 51] width 29 height 12
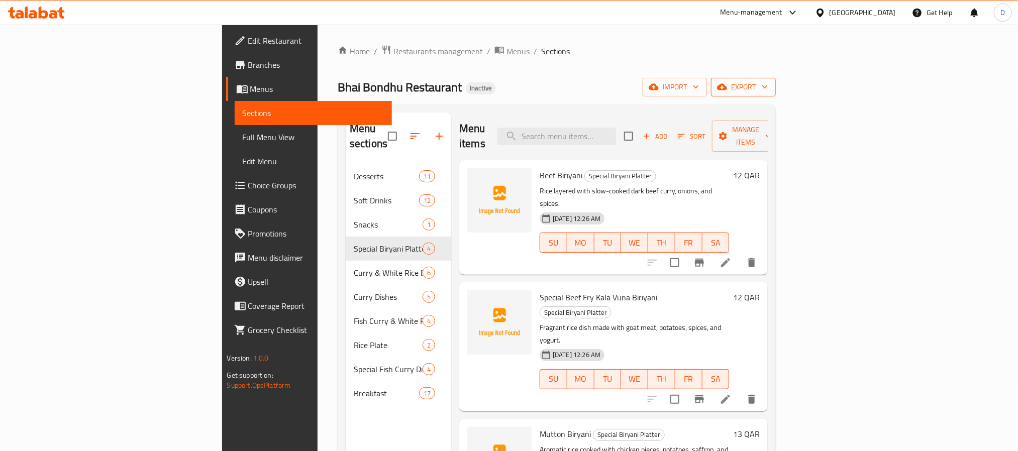
click at [768, 92] on span "export" at bounding box center [743, 87] width 49 height 13
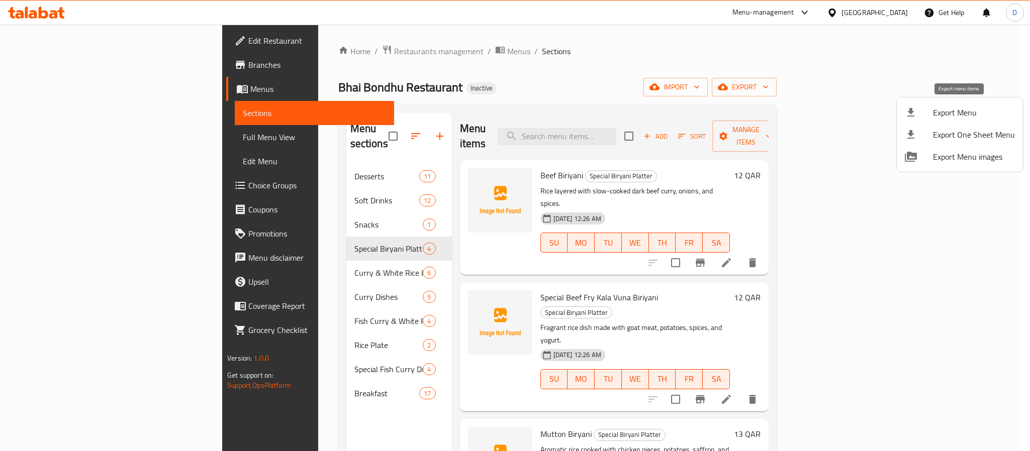
click at [962, 103] on li "Export Menu" at bounding box center [959, 112] width 126 height 22
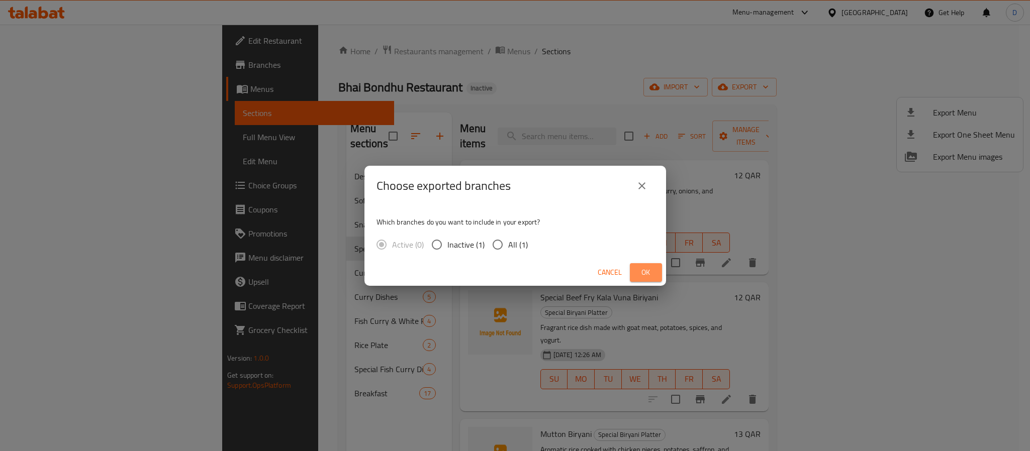
click at [651, 272] on span "Ok" at bounding box center [646, 272] width 16 height 13
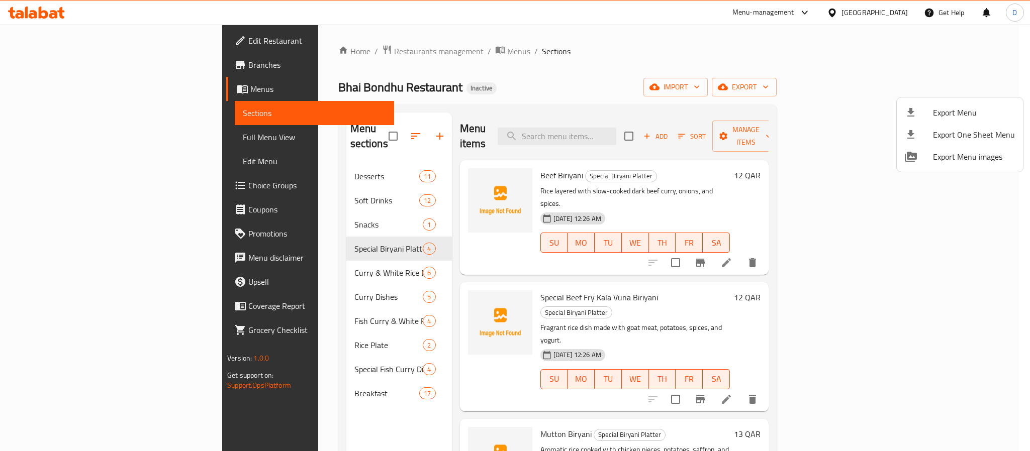
click at [885, 13] on div at bounding box center [515, 225] width 1030 height 451
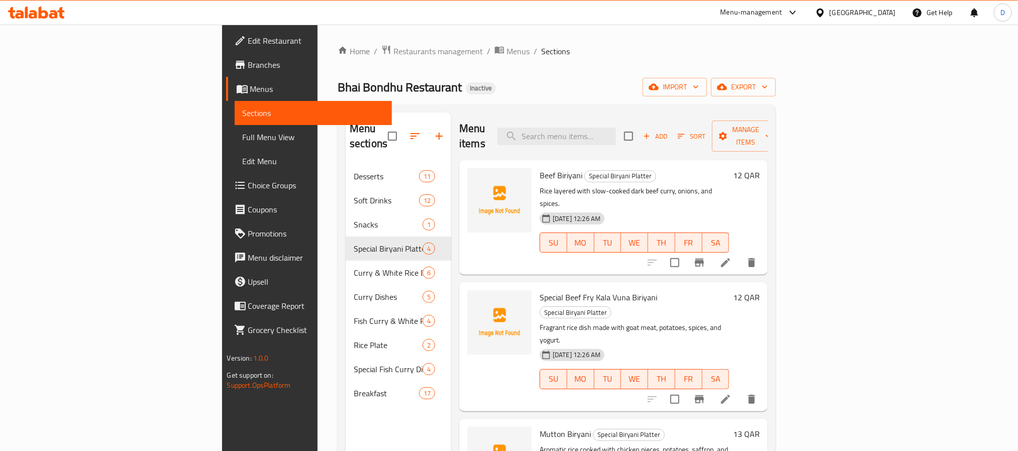
click at [885, 13] on div "Qatar" at bounding box center [863, 12] width 66 height 11
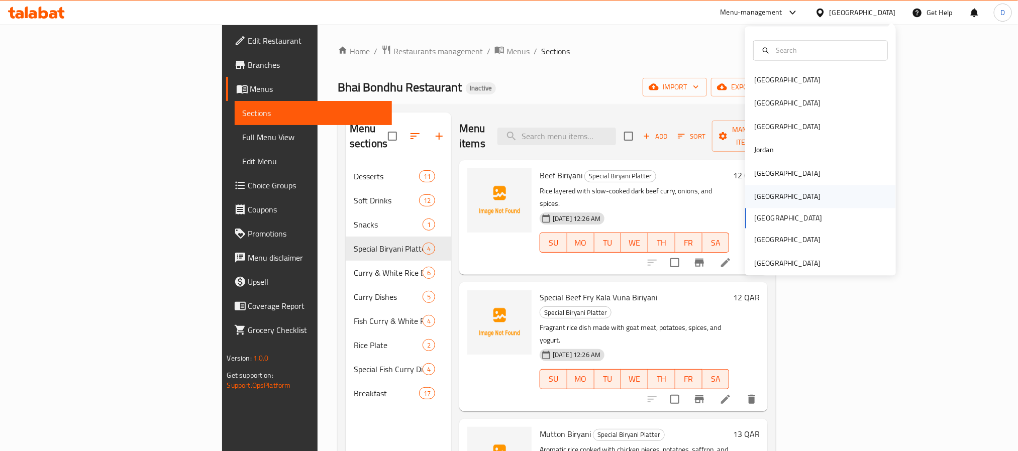
click at [766, 197] on div "[GEOGRAPHIC_DATA]" at bounding box center [787, 196] width 82 height 23
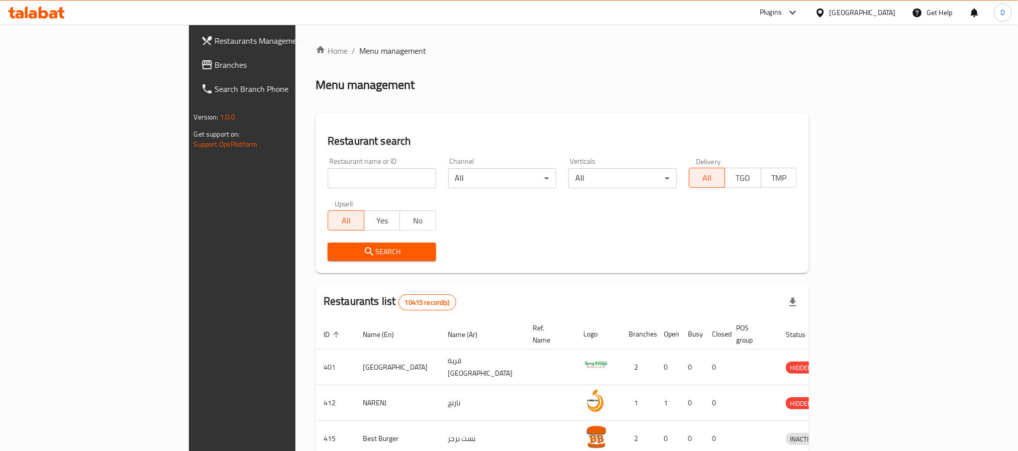
click at [799, 11] on div at bounding box center [790, 13] width 17 height 12
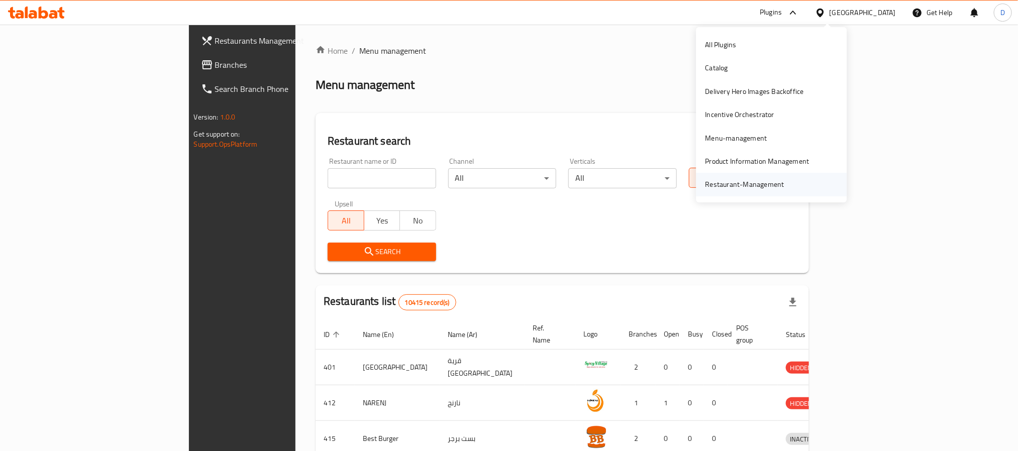
click at [752, 181] on div "Restaurant-Management" at bounding box center [744, 184] width 79 height 11
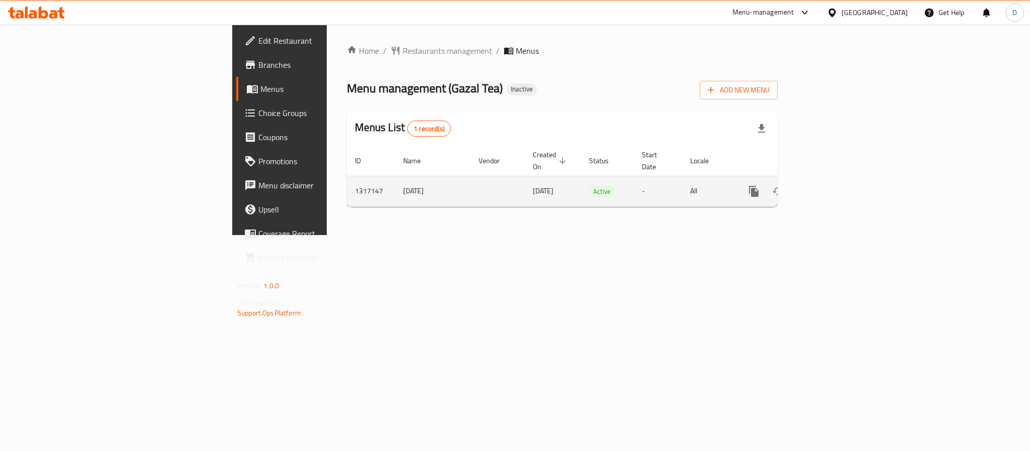
click at [831, 187] on icon "enhanced table" at bounding box center [826, 191] width 9 height 9
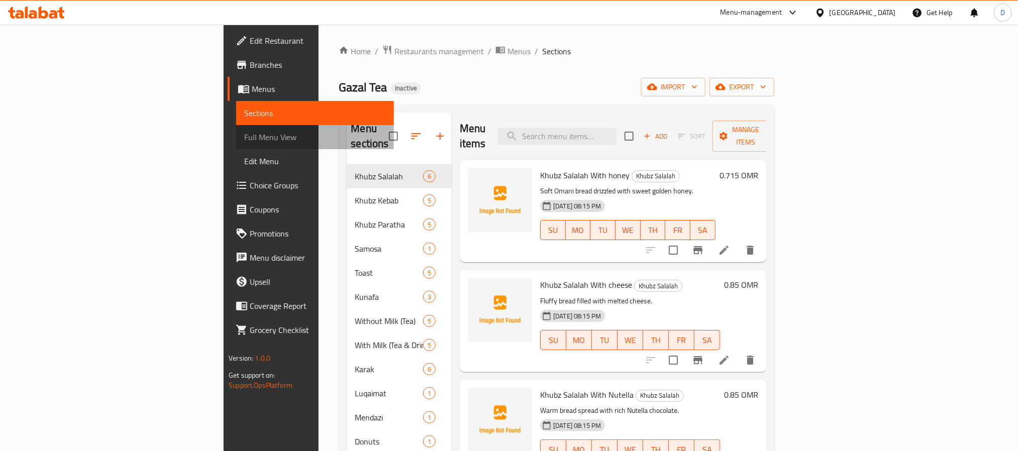
click at [244, 139] on span "Full Menu View" at bounding box center [314, 137] width 141 height 12
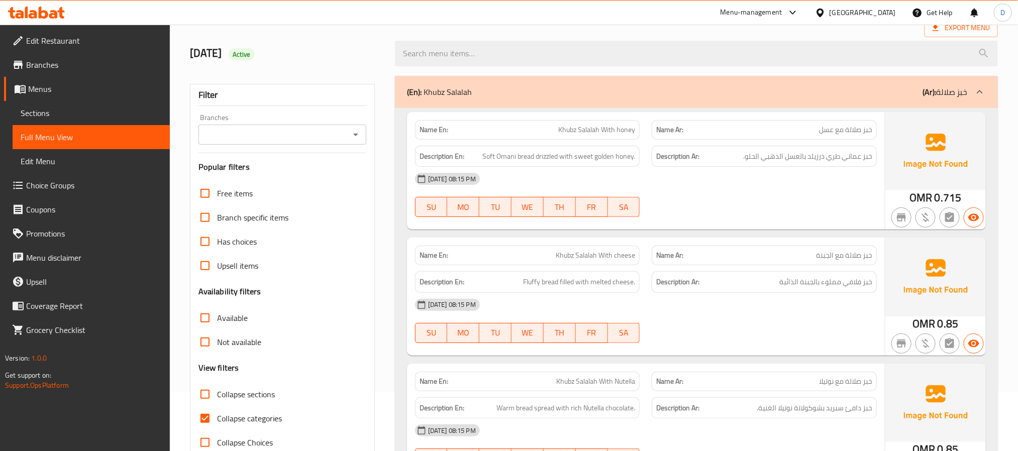
scroll to position [151, 0]
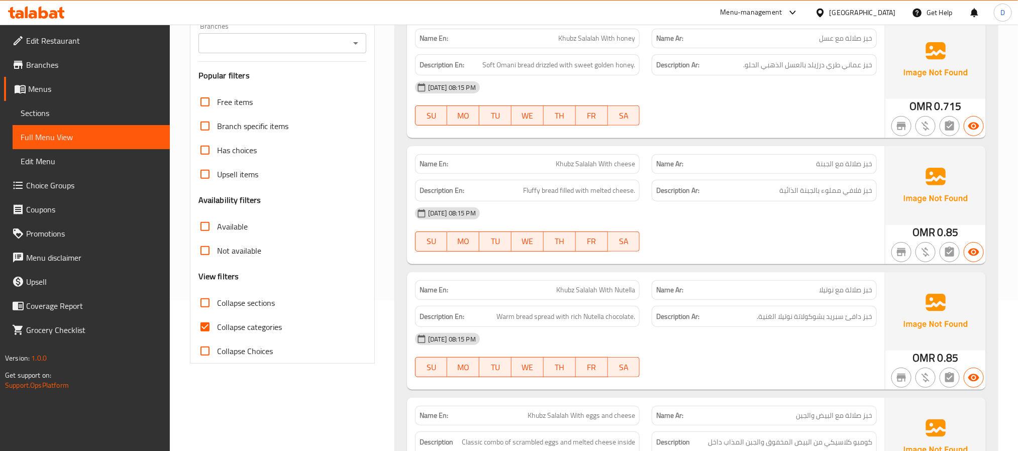
click at [267, 323] on span "Collapse categories" at bounding box center [249, 327] width 65 height 12
click at [217, 323] on input "Collapse categories" at bounding box center [205, 327] width 24 height 24
checkbox input "false"
click at [267, 301] on span "Collapse sections" at bounding box center [246, 303] width 58 height 12
click at [217, 301] on input "Collapse sections" at bounding box center [205, 303] width 24 height 24
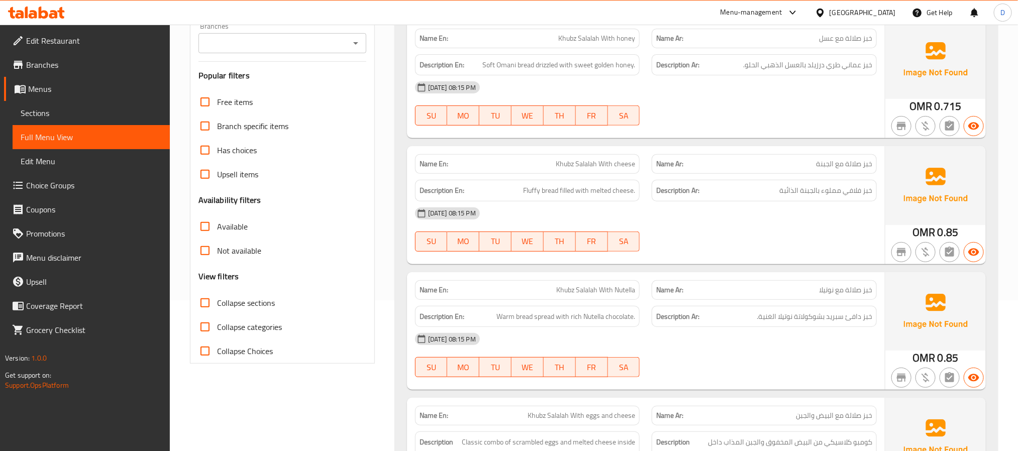
checkbox input "true"
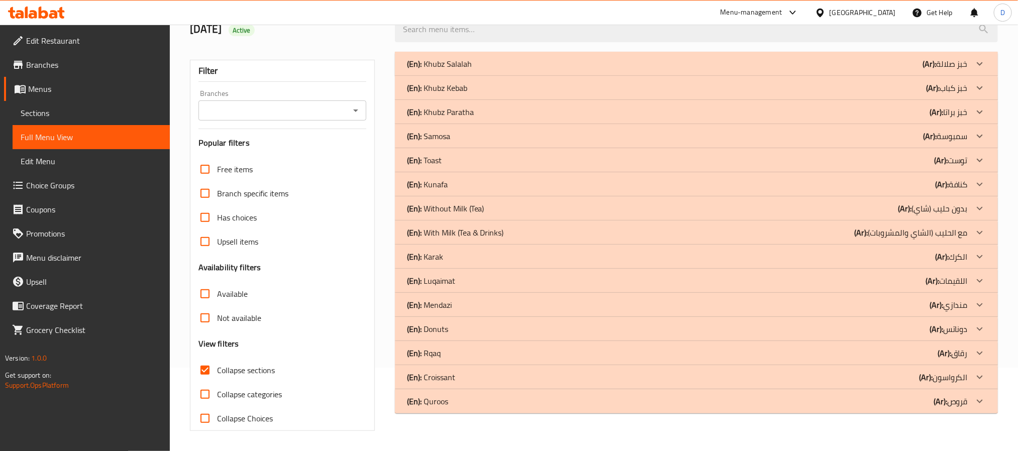
scroll to position [9, 0]
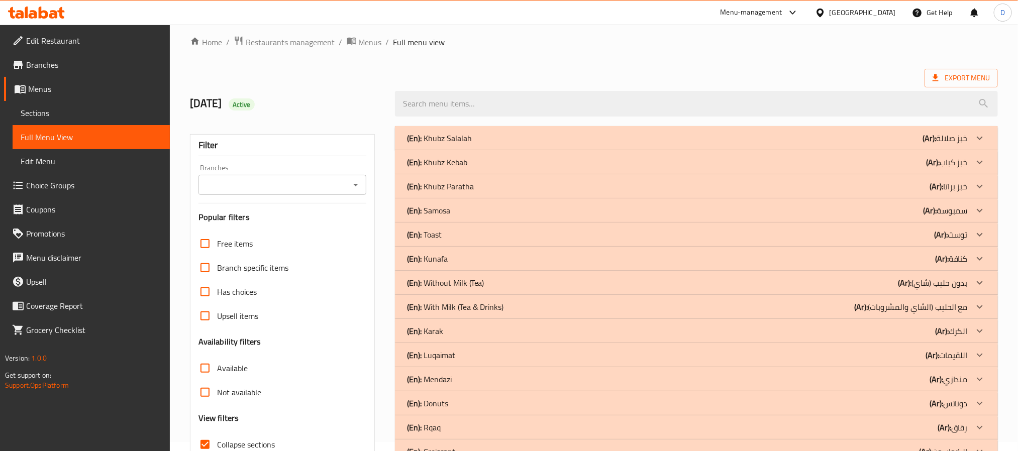
click at [769, 135] on div "(En): Khubz Salalah (Ar): خبز صلالة" at bounding box center [687, 138] width 561 height 12
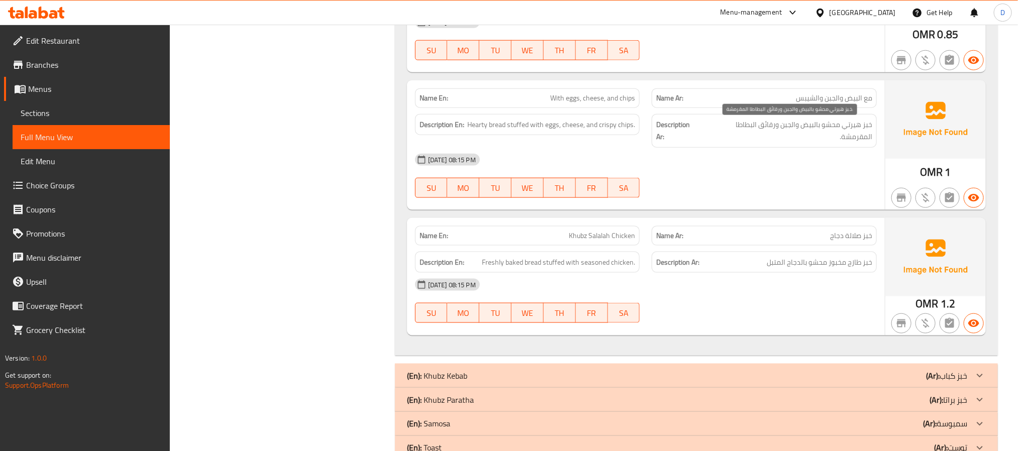
scroll to position [612, 0]
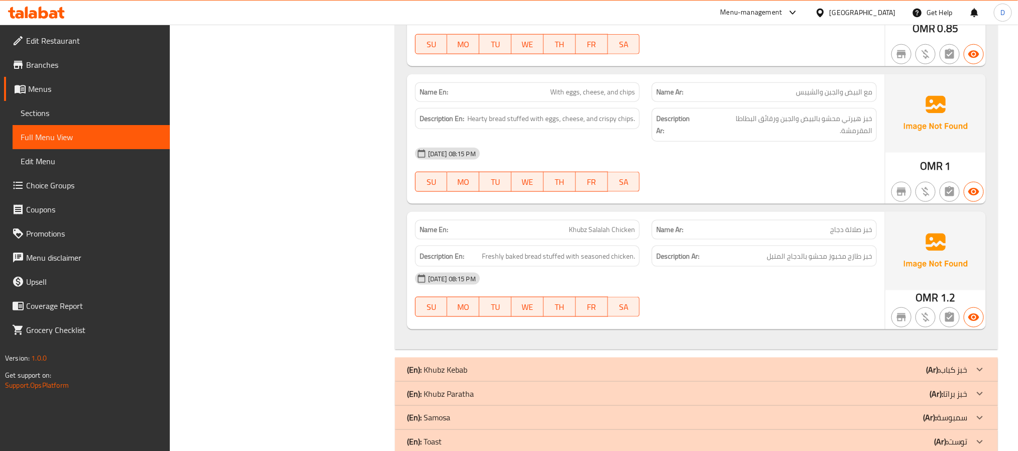
click at [880, 364] on div "(En): Khubz Kebab (Ar): خبز كباب" at bounding box center [687, 370] width 561 height 12
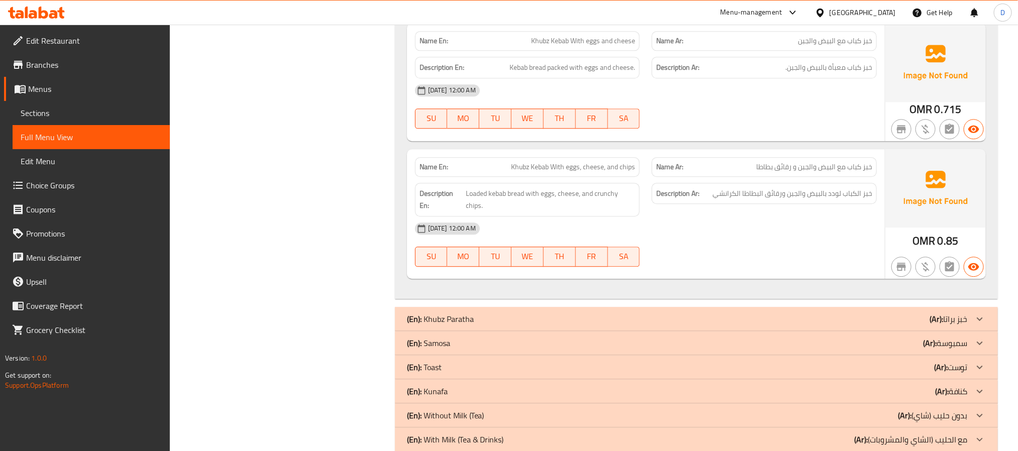
scroll to position [1366, 0]
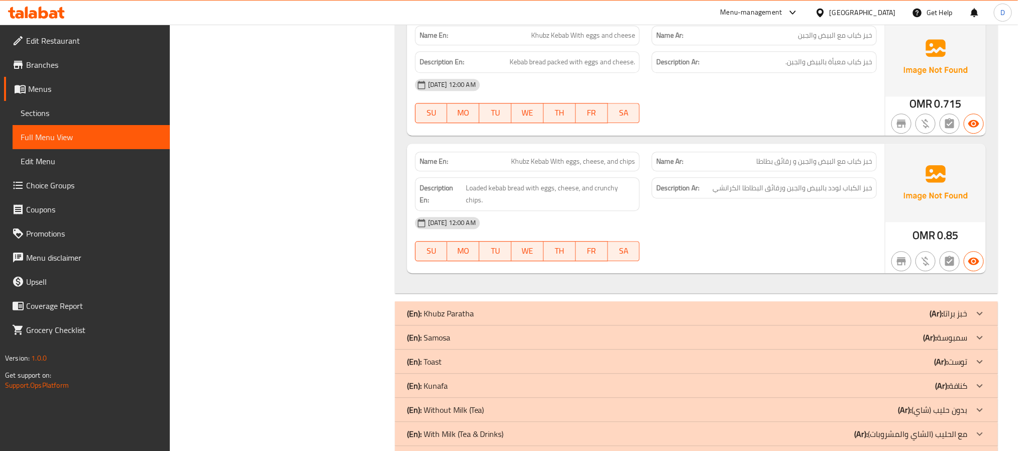
click at [760, 301] on div "(En): Khubz Paratha (Ar): خبز براتا" at bounding box center [696, 313] width 603 height 24
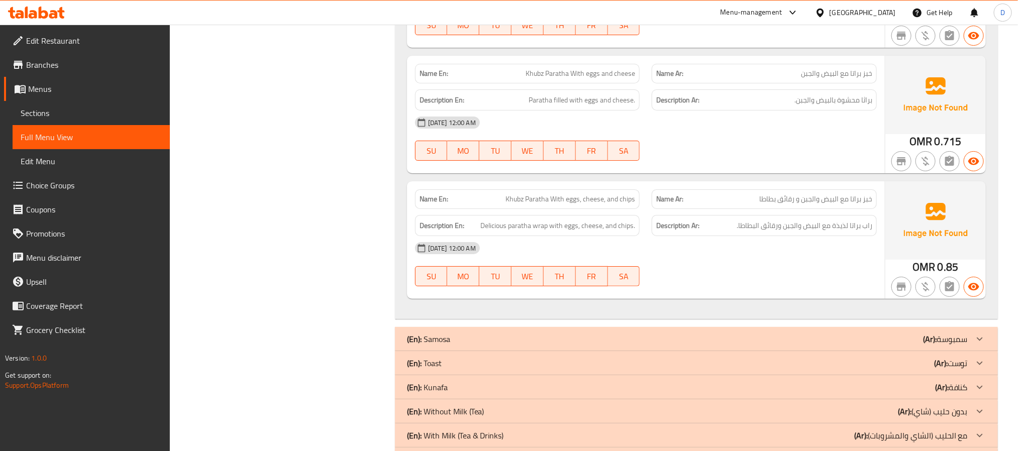
scroll to position [2044, 0]
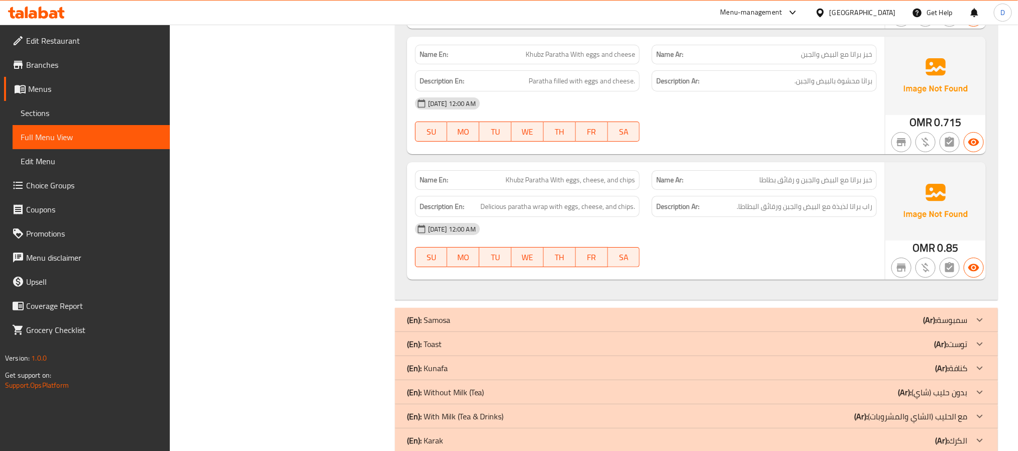
click at [799, 332] on div "(En): Toast (Ar): توست" at bounding box center [696, 344] width 603 height 24
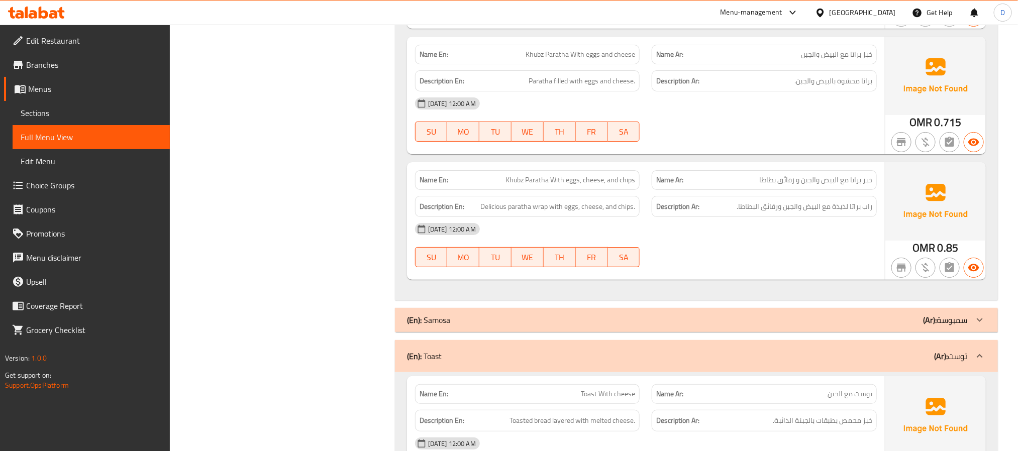
click at [793, 314] on div "(En): Samosa (Ar): سمبوسة" at bounding box center [687, 320] width 561 height 12
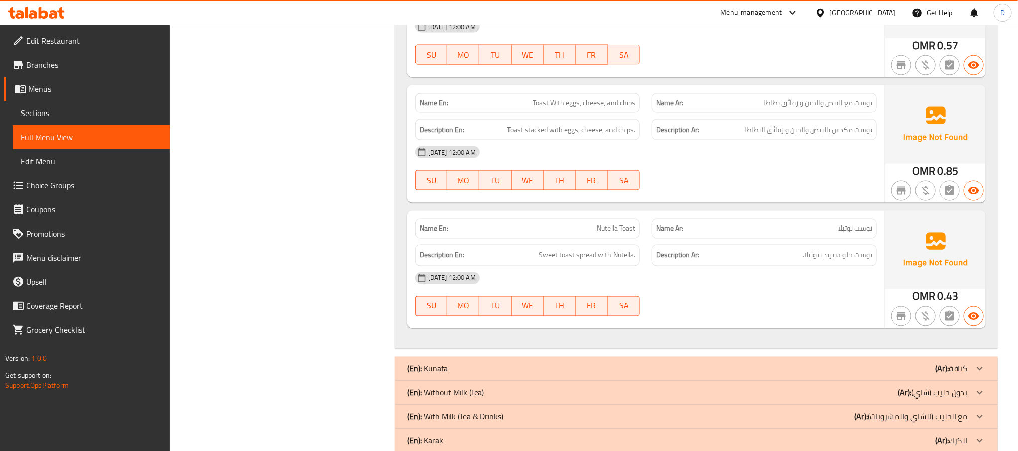
scroll to position [2873, 0]
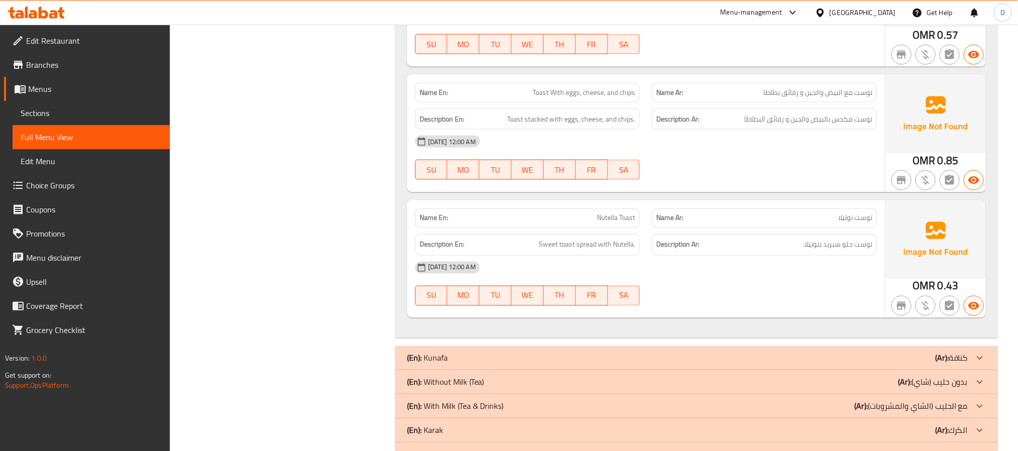
click at [819, 347] on div "(En): [PERSON_NAME] (Ar): كنافة" at bounding box center [696, 358] width 603 height 24
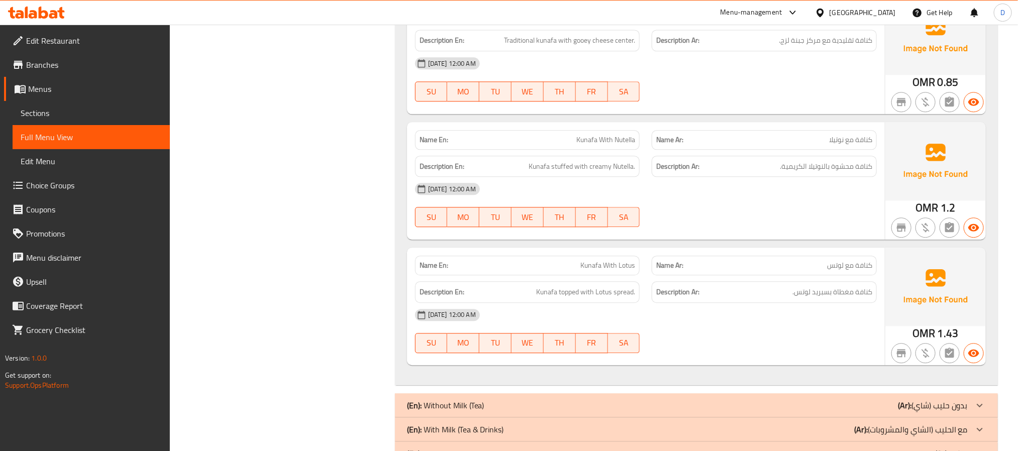
scroll to position [3325, 0]
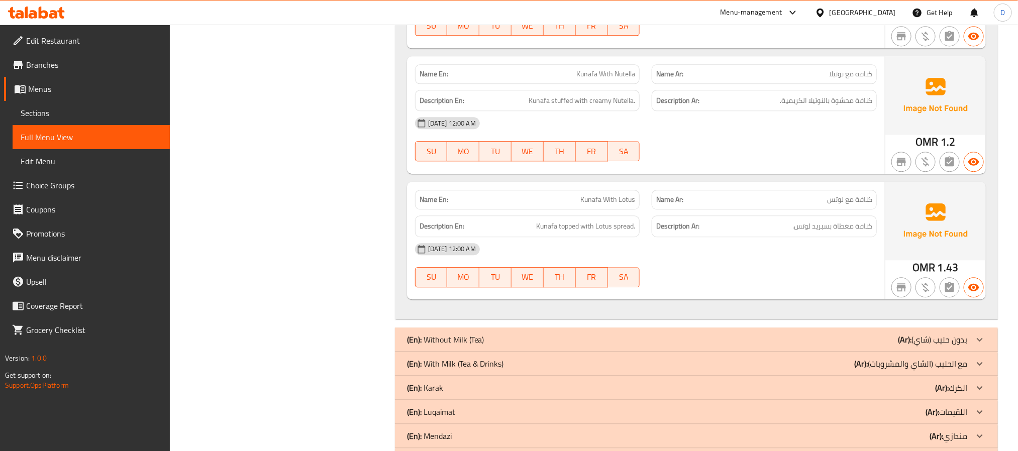
click at [750, 339] on div "(En): Without Milk (Tea) (Ar): بدون حليب (شاي)" at bounding box center [687, 340] width 561 height 12
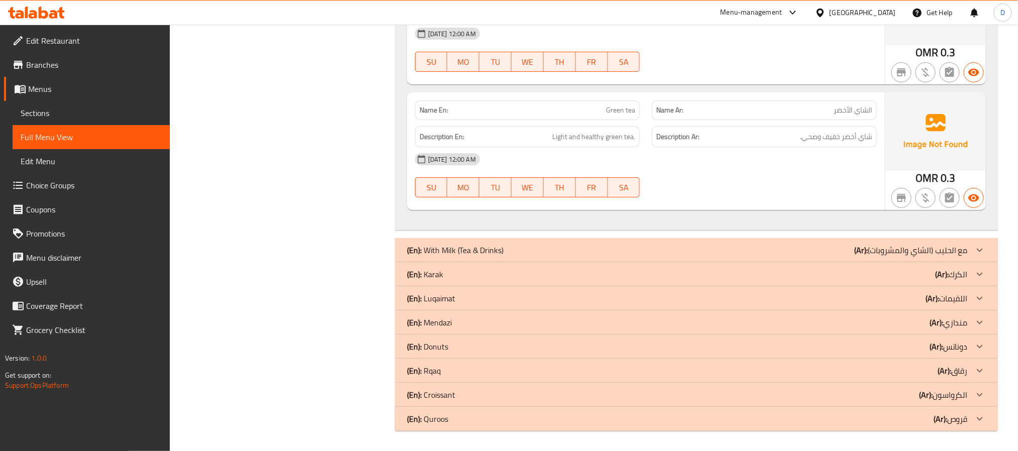
scroll to position [4105, 0]
click at [808, 254] on div "(En): With Milk (Tea & Drinks) (Ar): مع الحليب (الشاي والمشروبات)" at bounding box center [687, 250] width 561 height 12
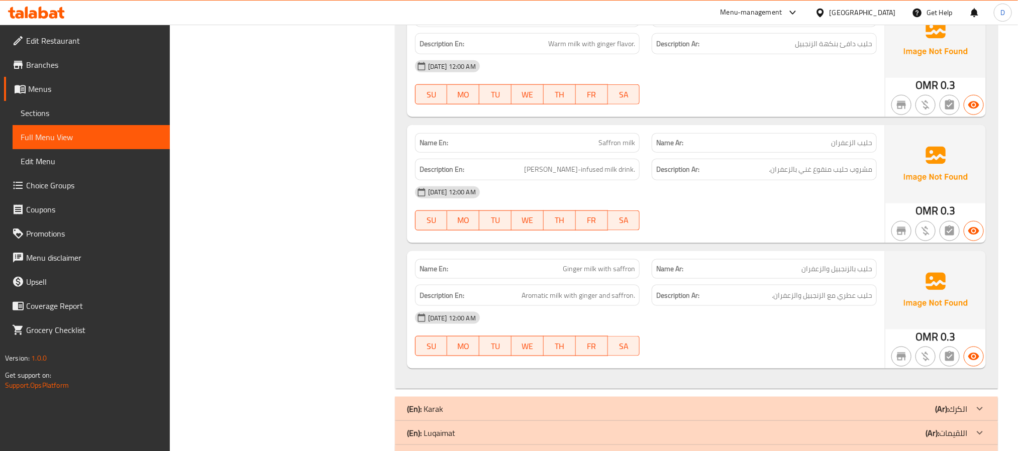
scroll to position [4632, 0]
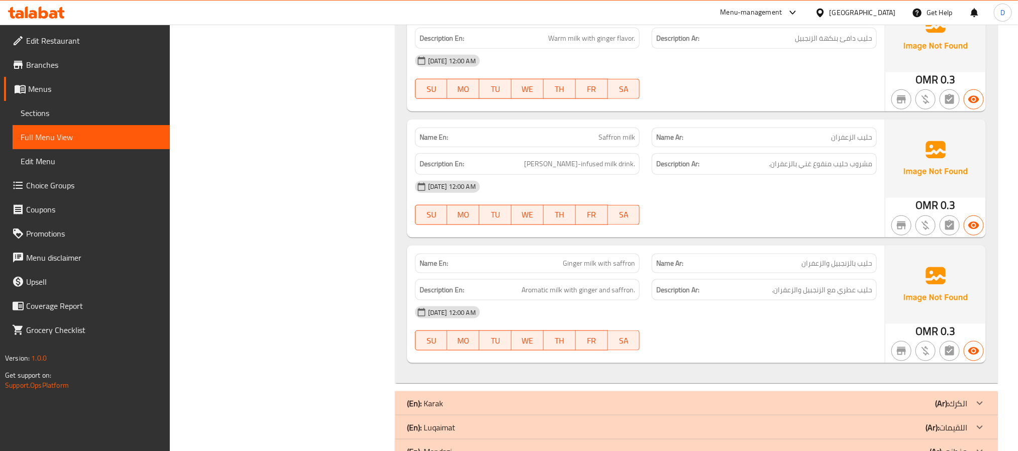
drag, startPoint x: 873, startPoint y: 403, endPoint x: 793, endPoint y: 374, distance: 84.6
click at [873, 403] on div "(En): [PERSON_NAME] (Ar): الكرك" at bounding box center [696, 403] width 603 height 24
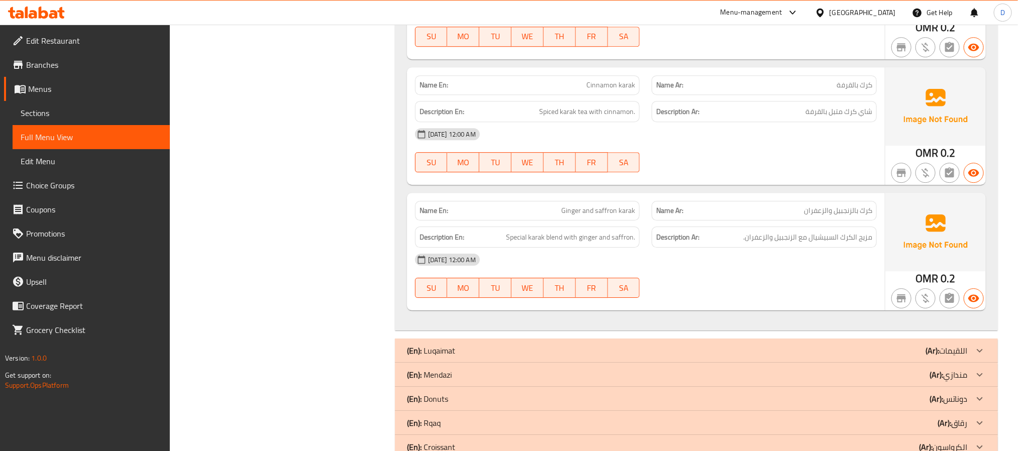
scroll to position [5687, 0]
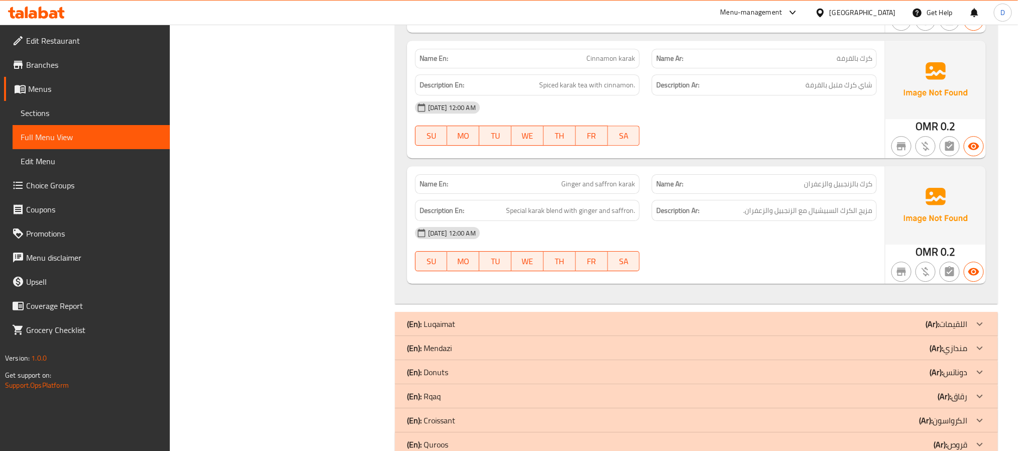
click at [762, 329] on div "(En): Luqaimat (Ar): اللقيمات" at bounding box center [696, 324] width 603 height 24
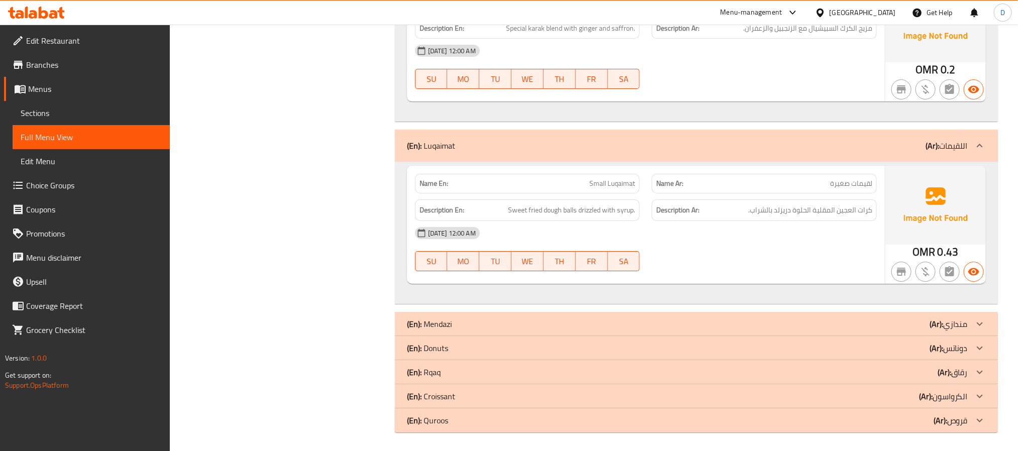
scroll to position [5882, 0]
click at [720, 351] on div "(En): Donuts (Ar): دوناتس" at bounding box center [687, 347] width 561 height 12
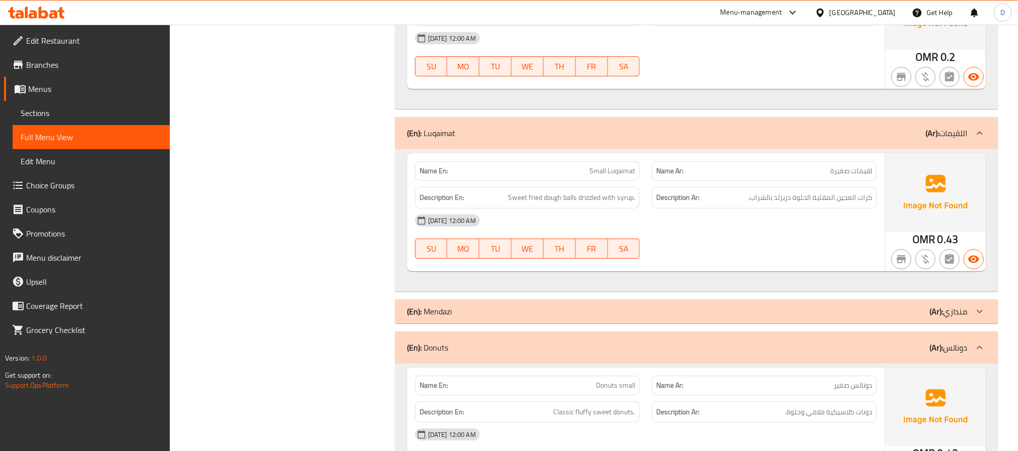
click at [726, 318] on div "(En): [PERSON_NAME] (Ar): مندازي" at bounding box center [687, 312] width 561 height 12
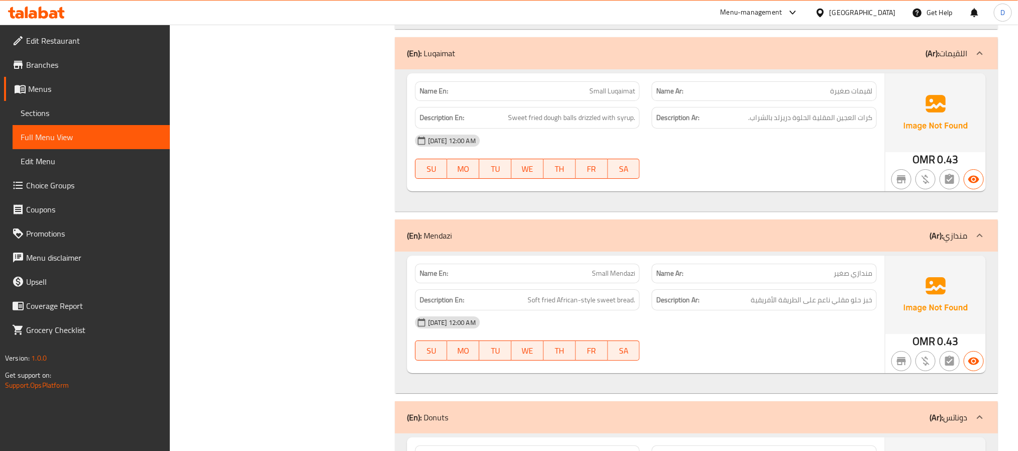
scroll to position [6033, 0]
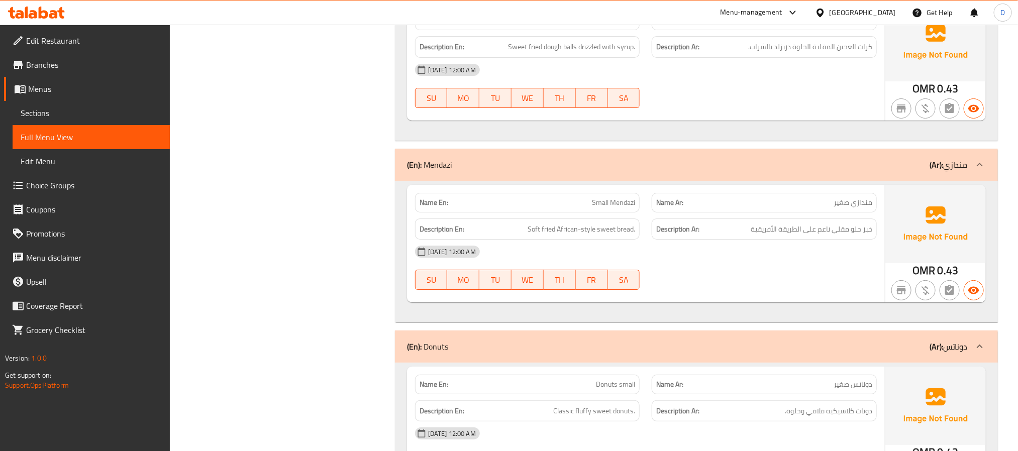
click at [710, 283] on div "[DATE] 12:00 AM SU MO TU WE TH FR SA" at bounding box center [646, 268] width 474 height 56
click at [775, 264] on div "[DATE] 12:00 AM" at bounding box center [646, 252] width 474 height 24
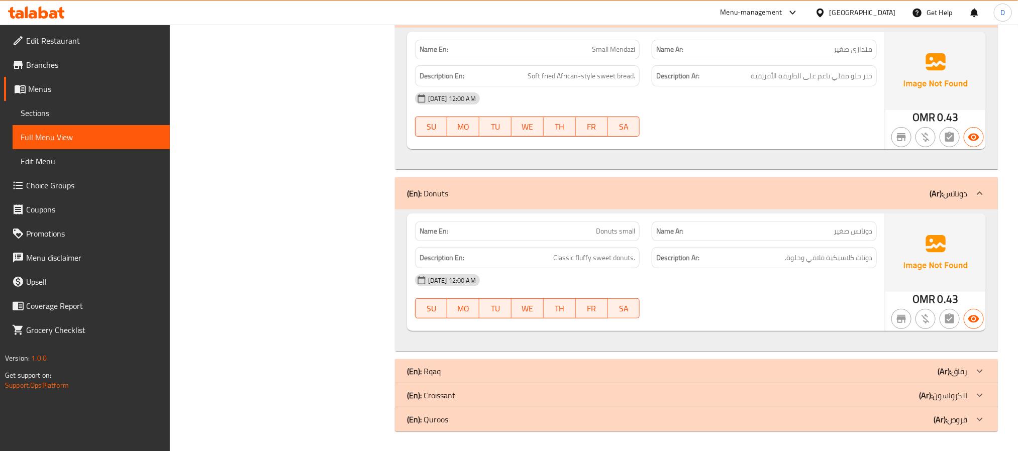
scroll to position [6200, 0]
click at [736, 370] on div "(En): Rqaq (Ar): رقاق" at bounding box center [687, 371] width 561 height 12
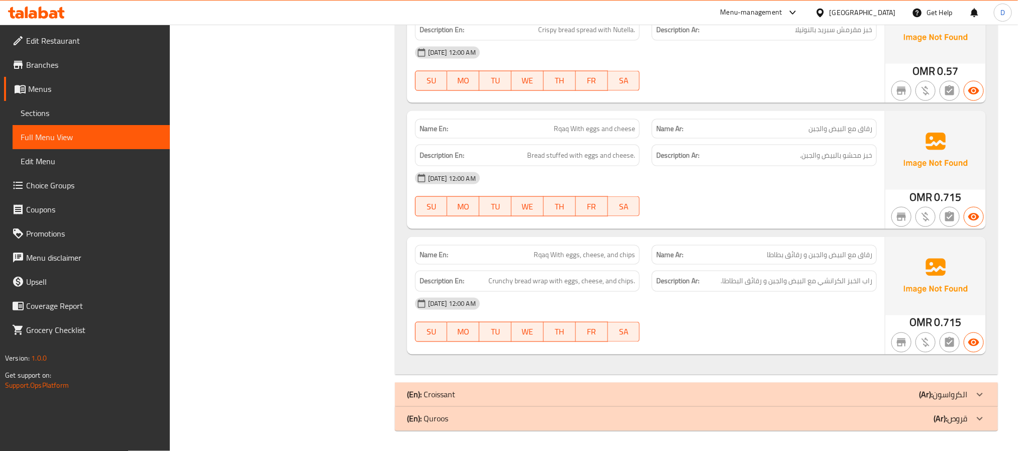
scroll to position [6863, 0]
click at [816, 425] on div "(En): Quroos (Ar): قروص" at bounding box center [687, 419] width 561 height 12
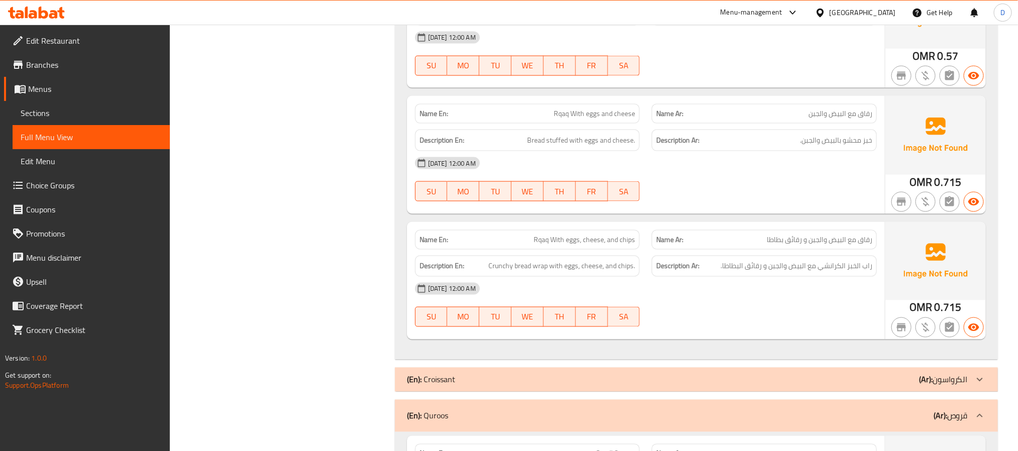
click at [796, 386] on div "(En): Croissant (Ar): الكرواسون" at bounding box center [687, 380] width 561 height 12
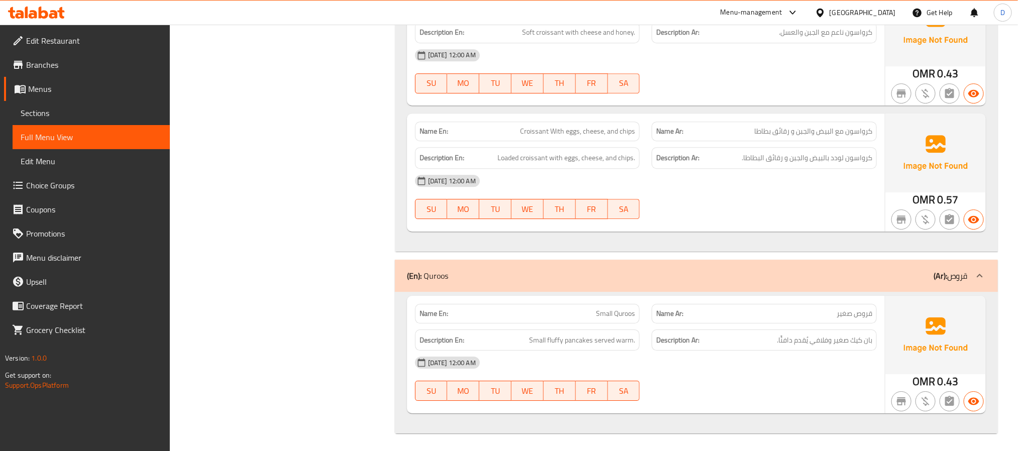
scroll to position [7677, 0]
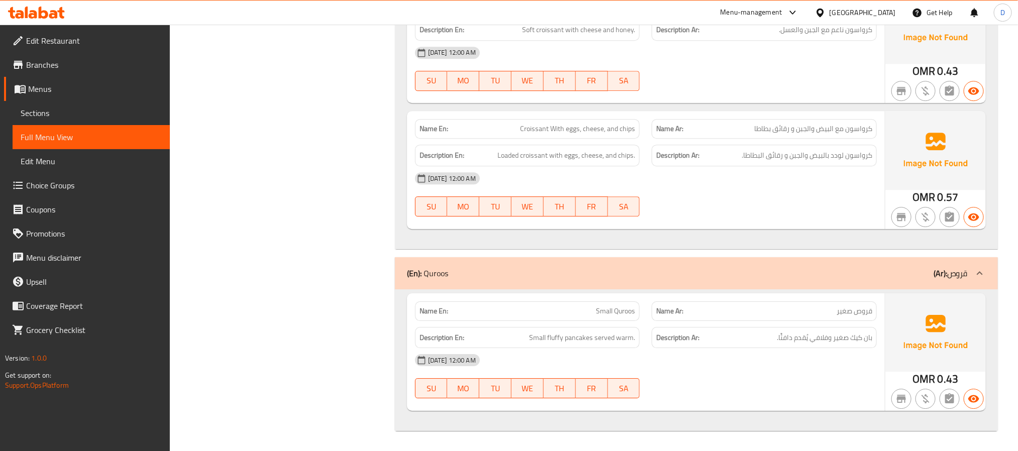
click at [793, 359] on div "[DATE] 12:00 AM" at bounding box center [646, 360] width 474 height 24
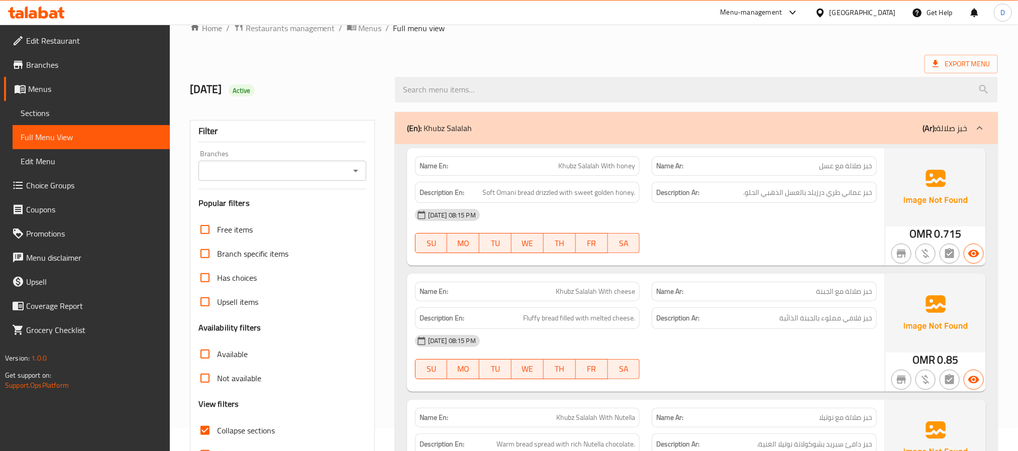
scroll to position [0, 0]
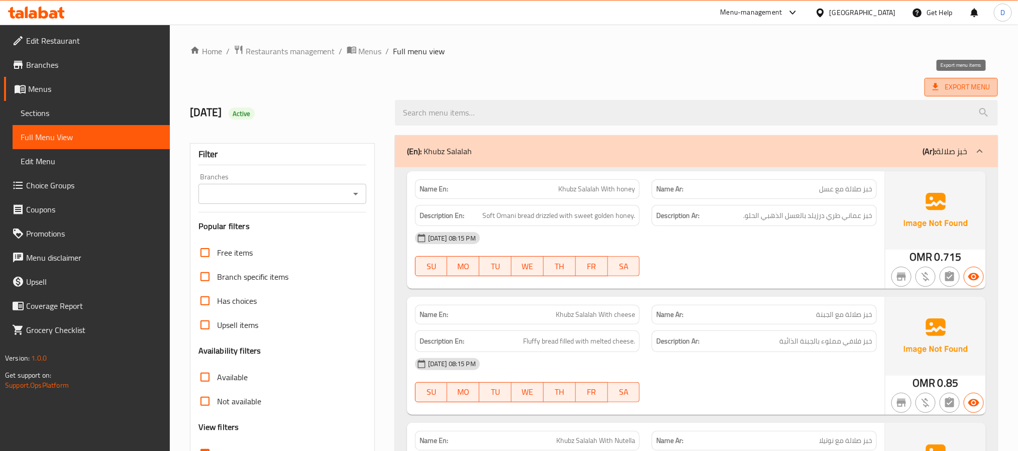
click at [940, 78] on span "Export Menu" at bounding box center [961, 87] width 73 height 19
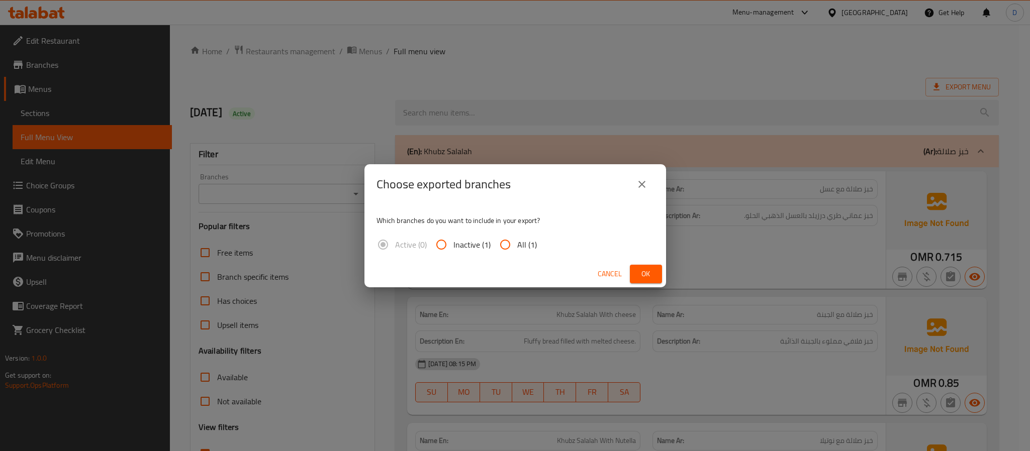
click at [630, 273] on button "Ok" at bounding box center [646, 274] width 32 height 19
